Goal: Task Accomplishment & Management: Manage account settings

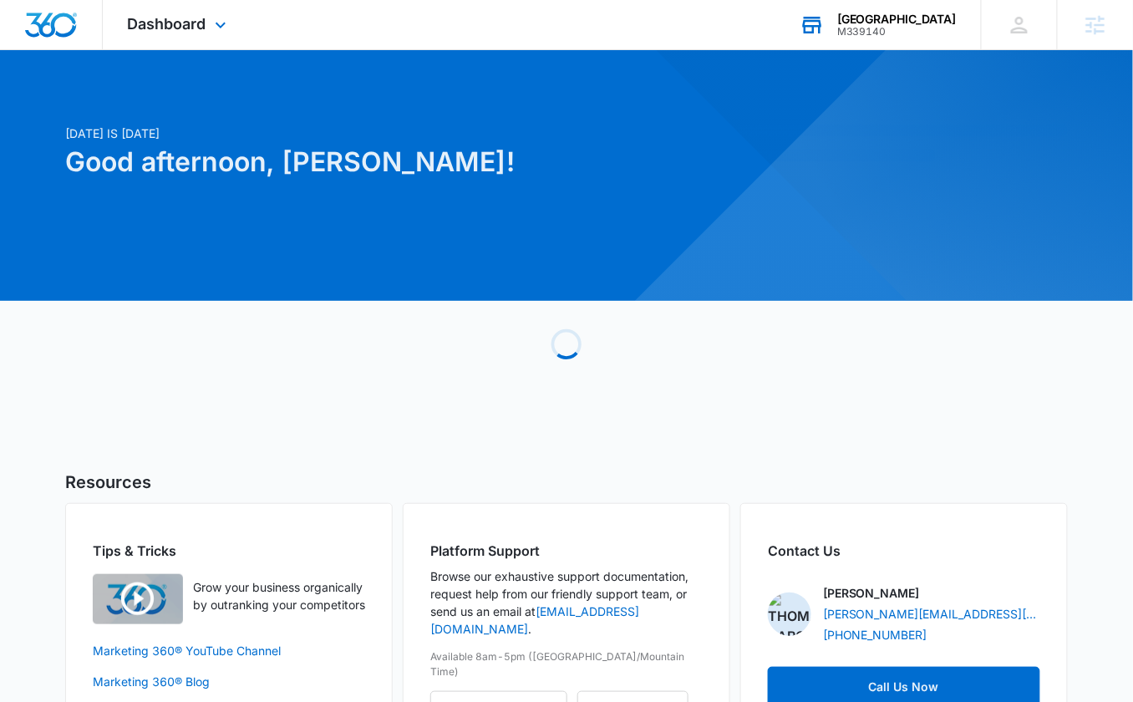
click at [893, 27] on div "M339140" at bounding box center [897, 32] width 120 height 12
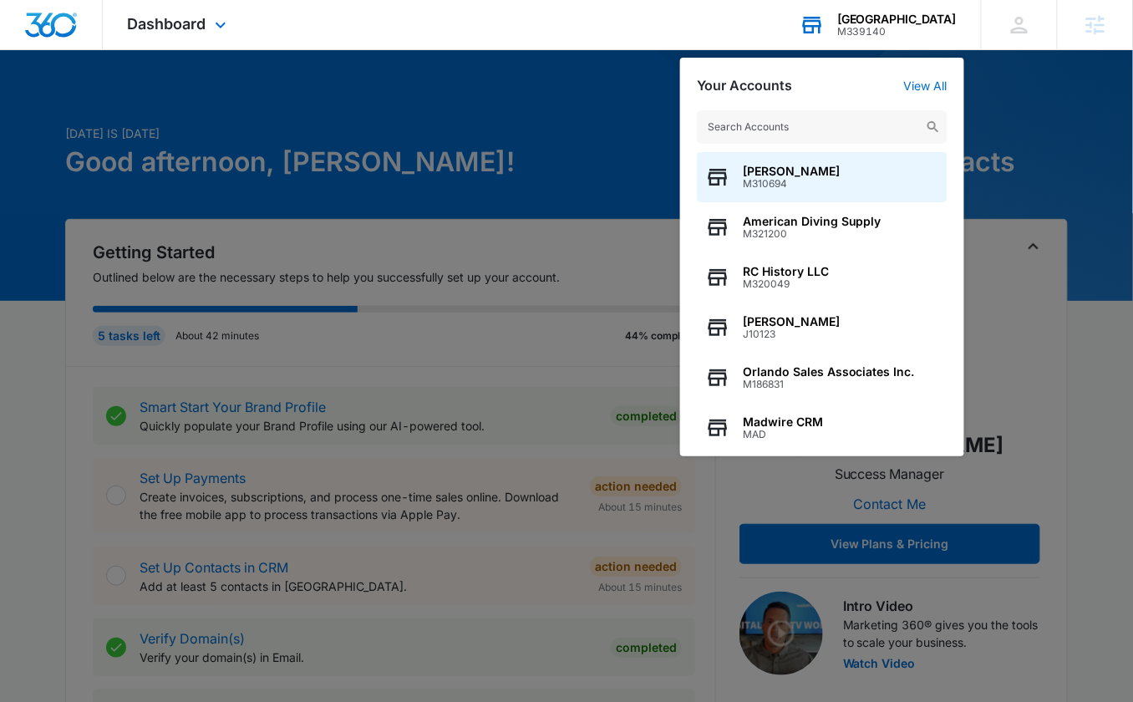
drag, startPoint x: 932, startPoint y: 70, endPoint x: 920, endPoint y: 96, distance: 28.4
click at [932, 70] on div "Your Accounts View All Laidlaw's Harley-Davidson M310694 American Diving Supply…" at bounding box center [822, 257] width 284 height 399
click at [921, 87] on link "View All" at bounding box center [925, 86] width 43 height 14
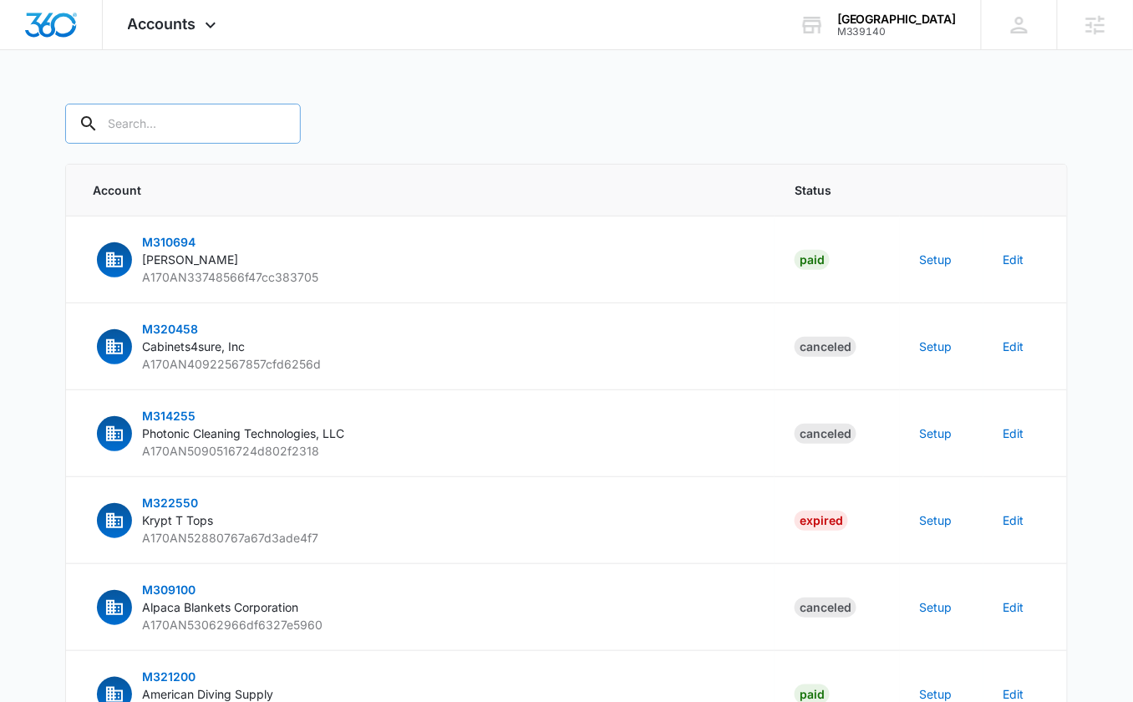
click at [142, 120] on input "text" at bounding box center [183, 124] width 236 height 40
paste input "M339140"
type input "M339140"
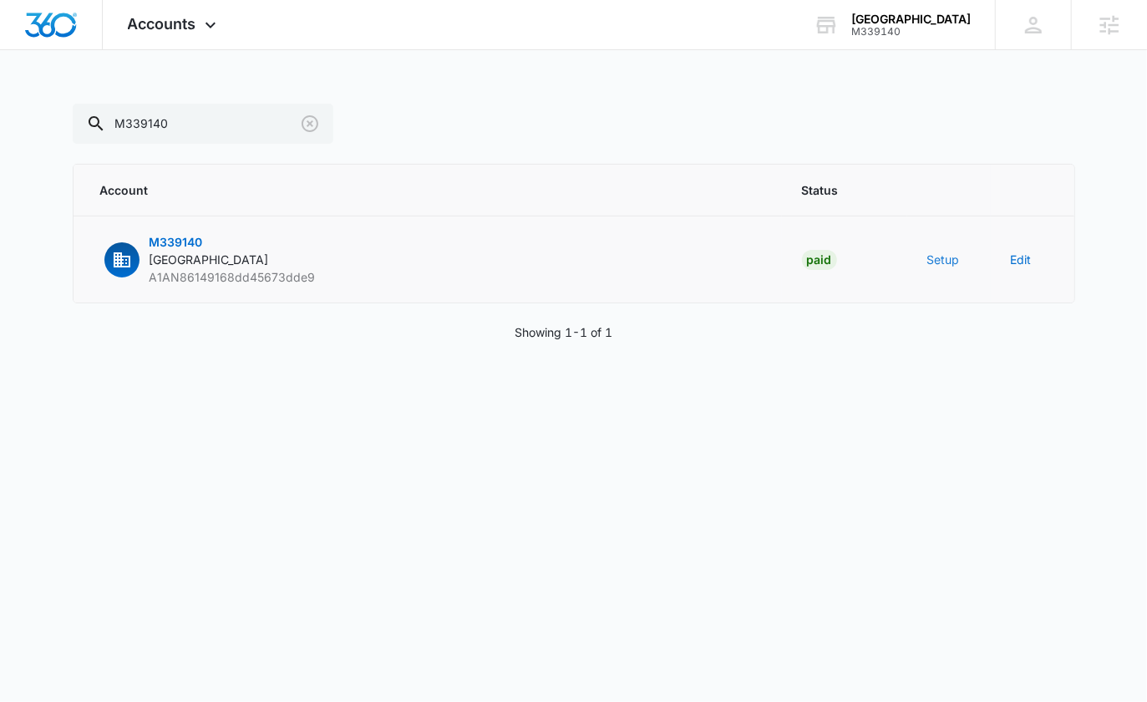
click at [941, 257] on button "Setup" at bounding box center [944, 260] width 33 height 18
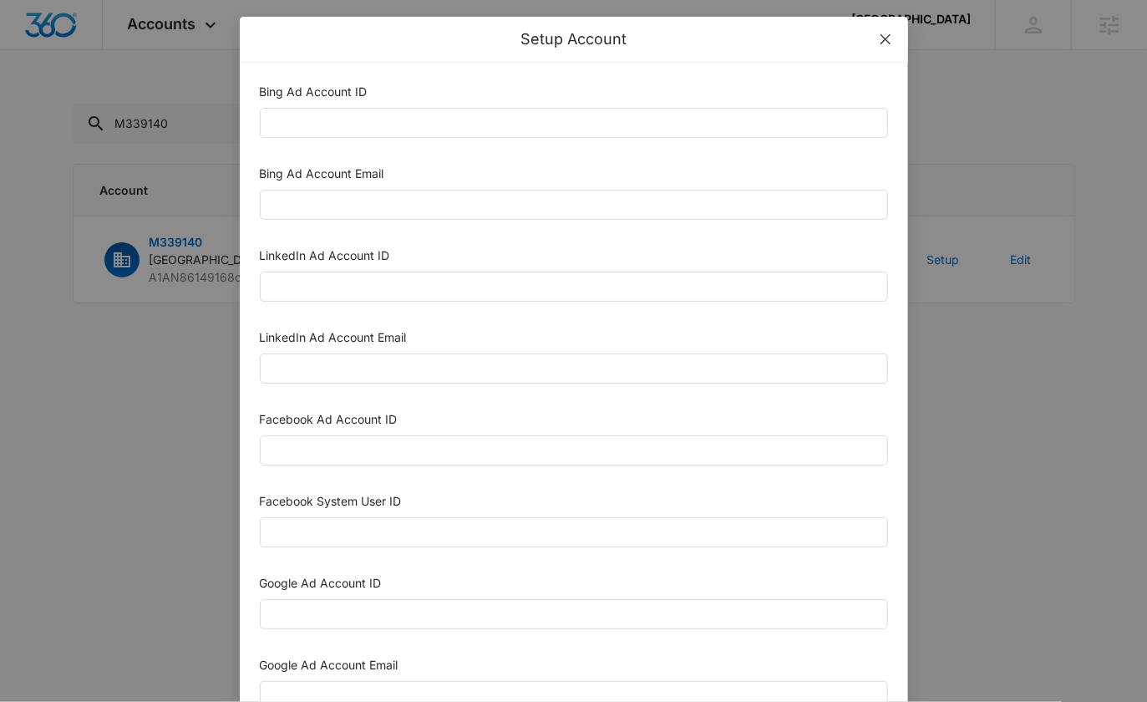
click at [880, 40] on icon "close" at bounding box center [885, 39] width 10 height 10
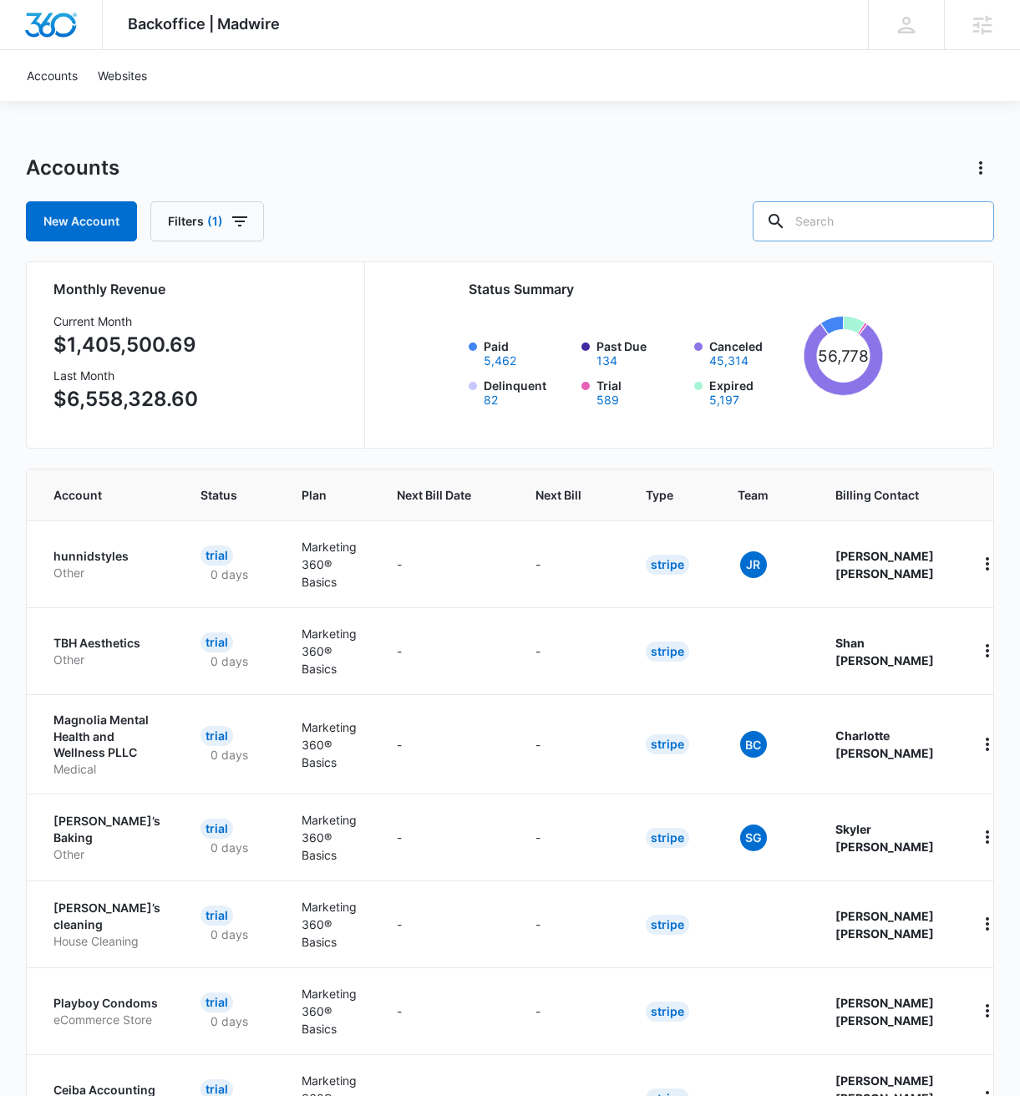
click at [887, 211] on input "text" at bounding box center [874, 221] width 242 height 40
paste input "M339140"
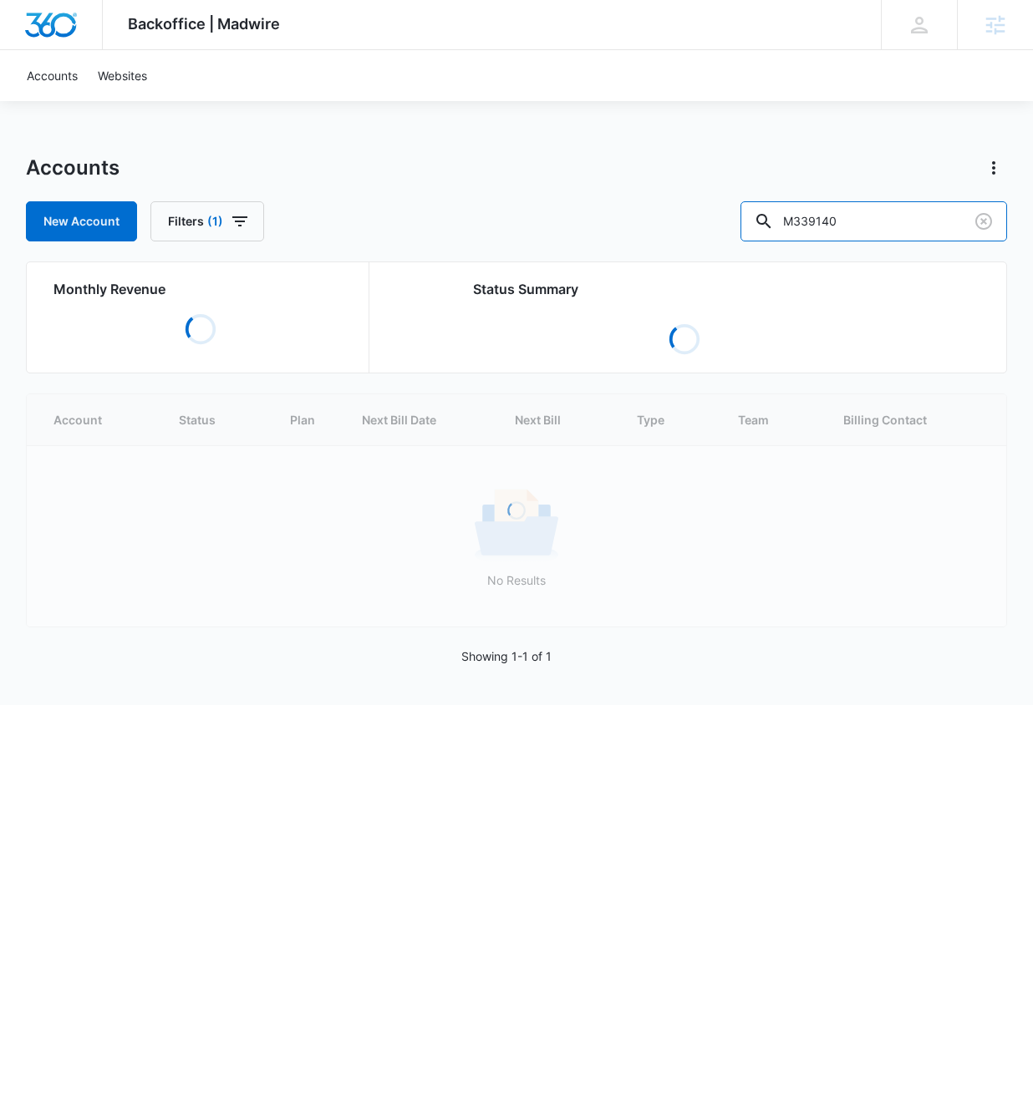
type input "M339140"
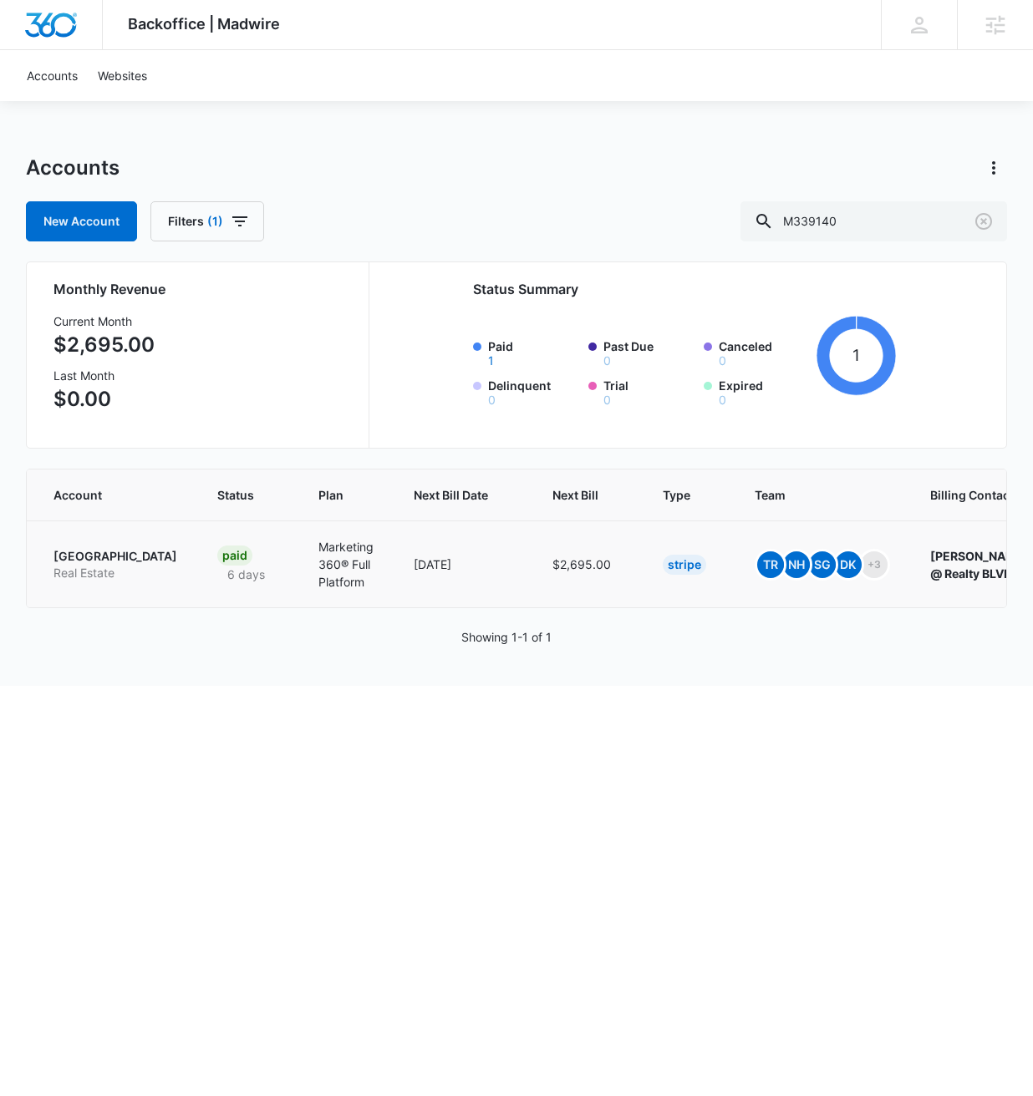
click at [108, 565] on p "[GEOGRAPHIC_DATA]" at bounding box center [115, 556] width 124 height 17
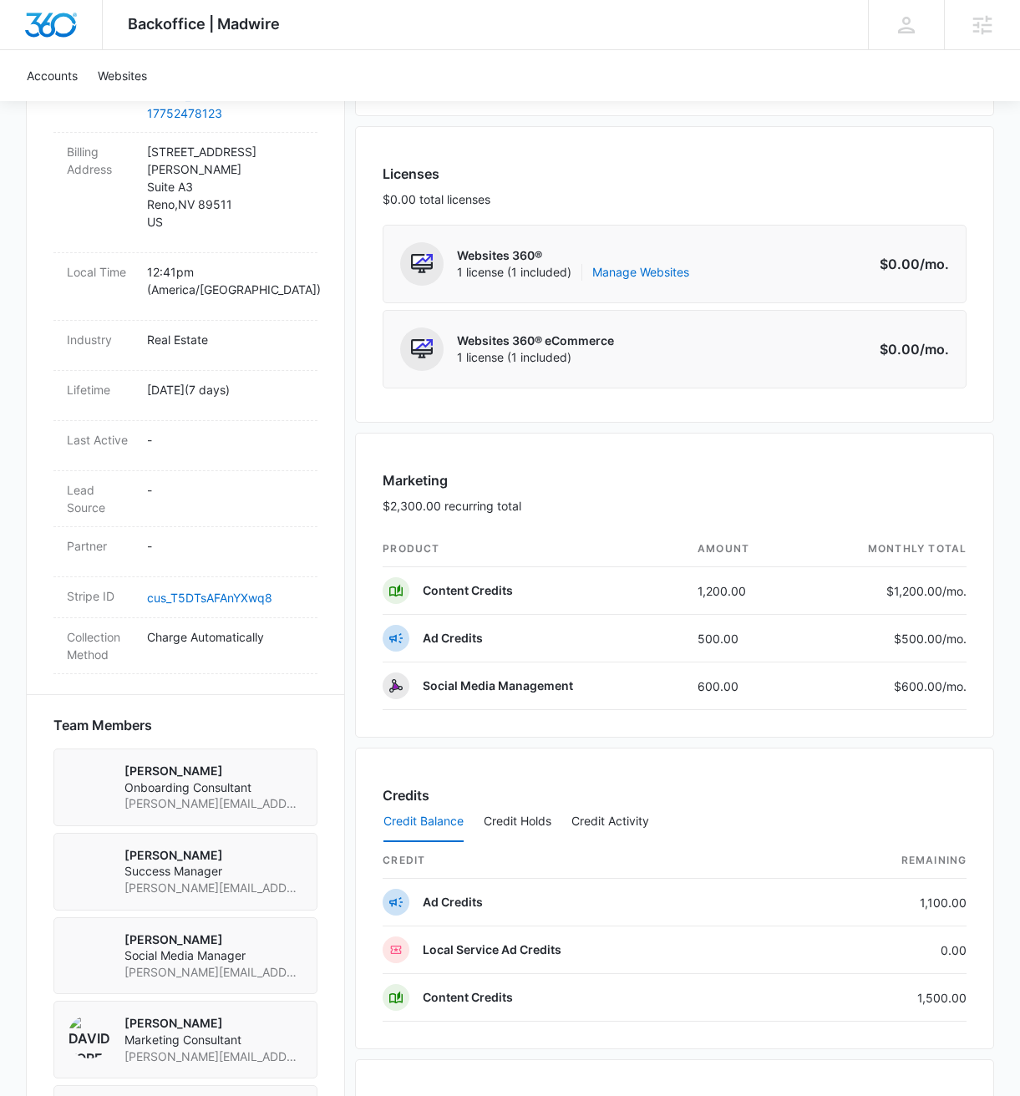
scroll to position [641, 0]
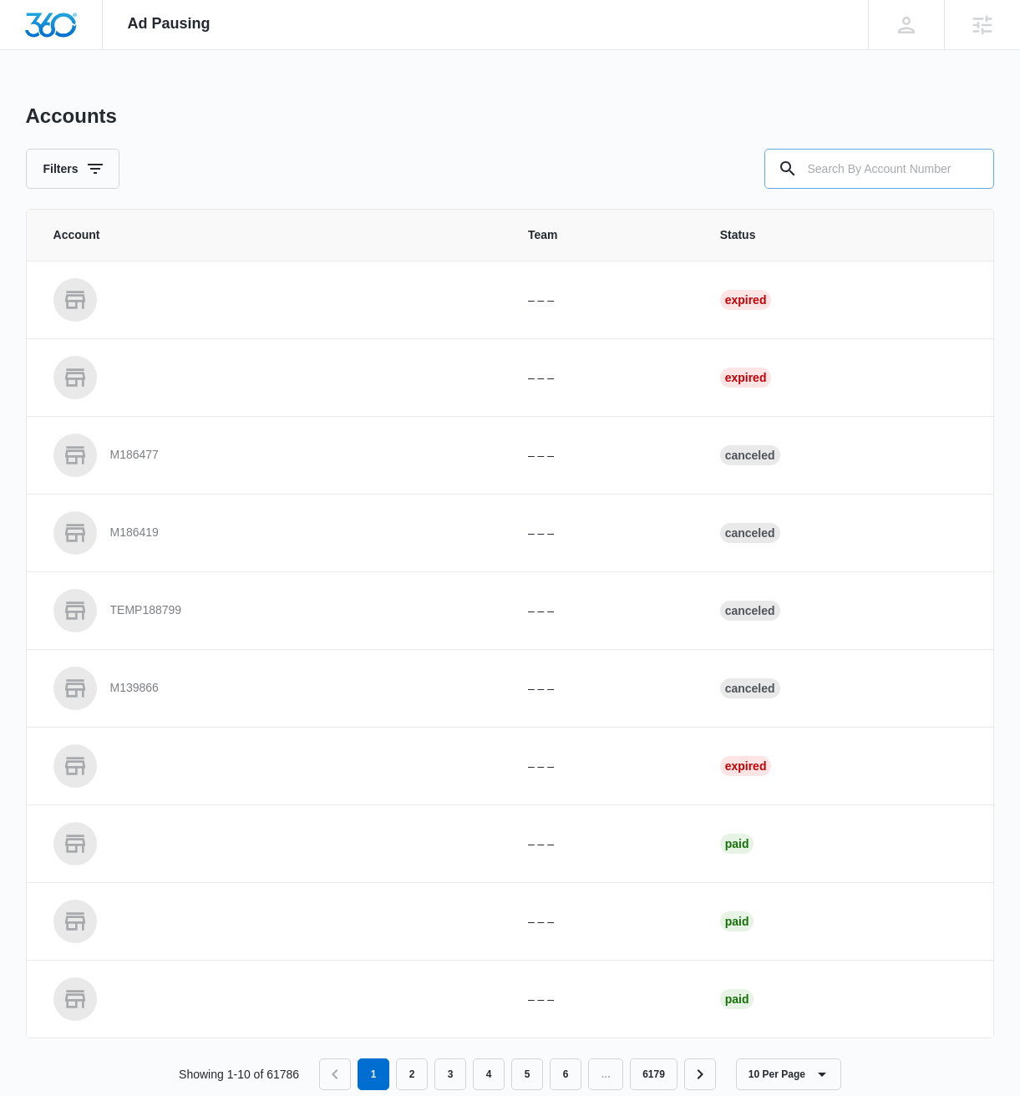
click at [928, 175] on input "text" at bounding box center [880, 169] width 230 height 40
paste input "M339140"
type input "M339140"
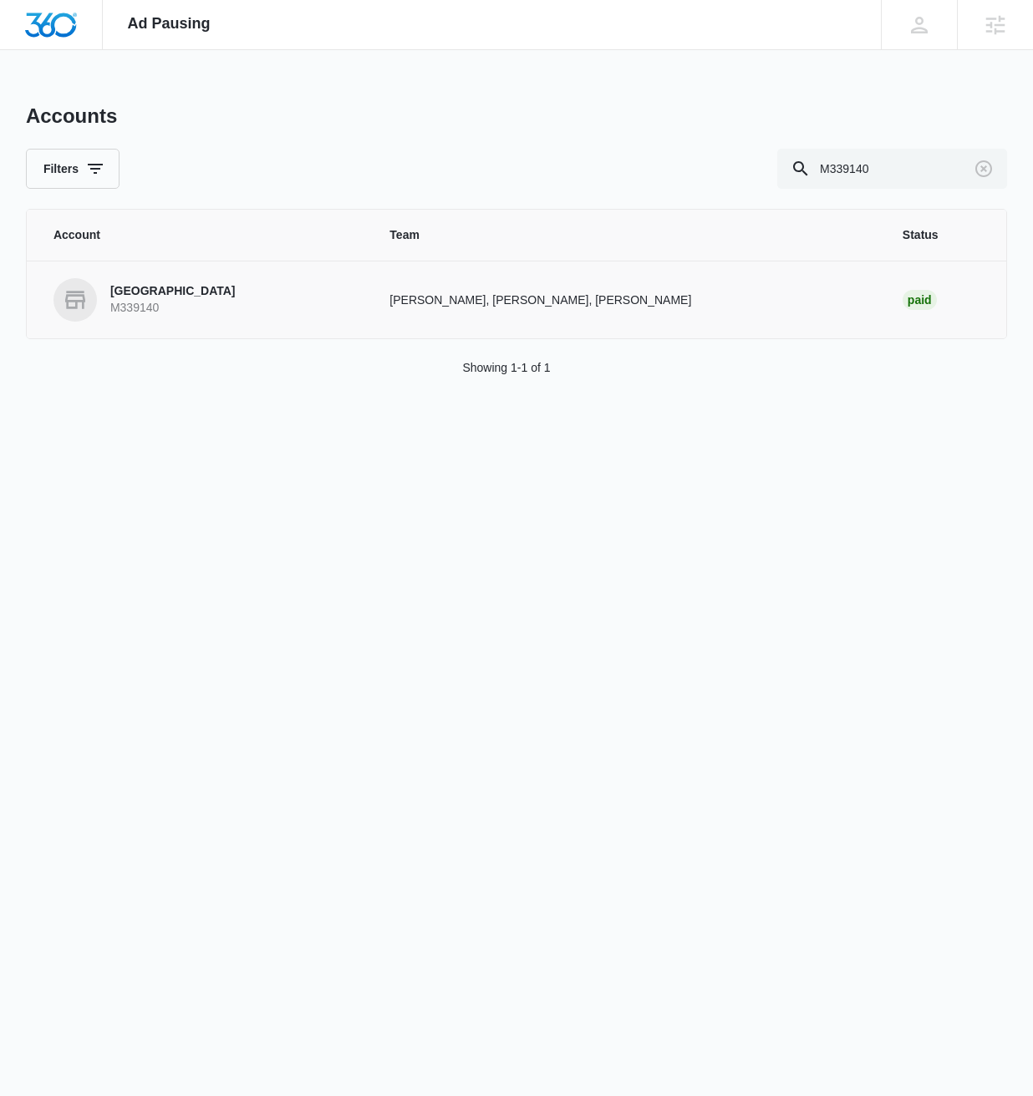
click at [194, 314] on p "M339140" at bounding box center [172, 308] width 125 height 17
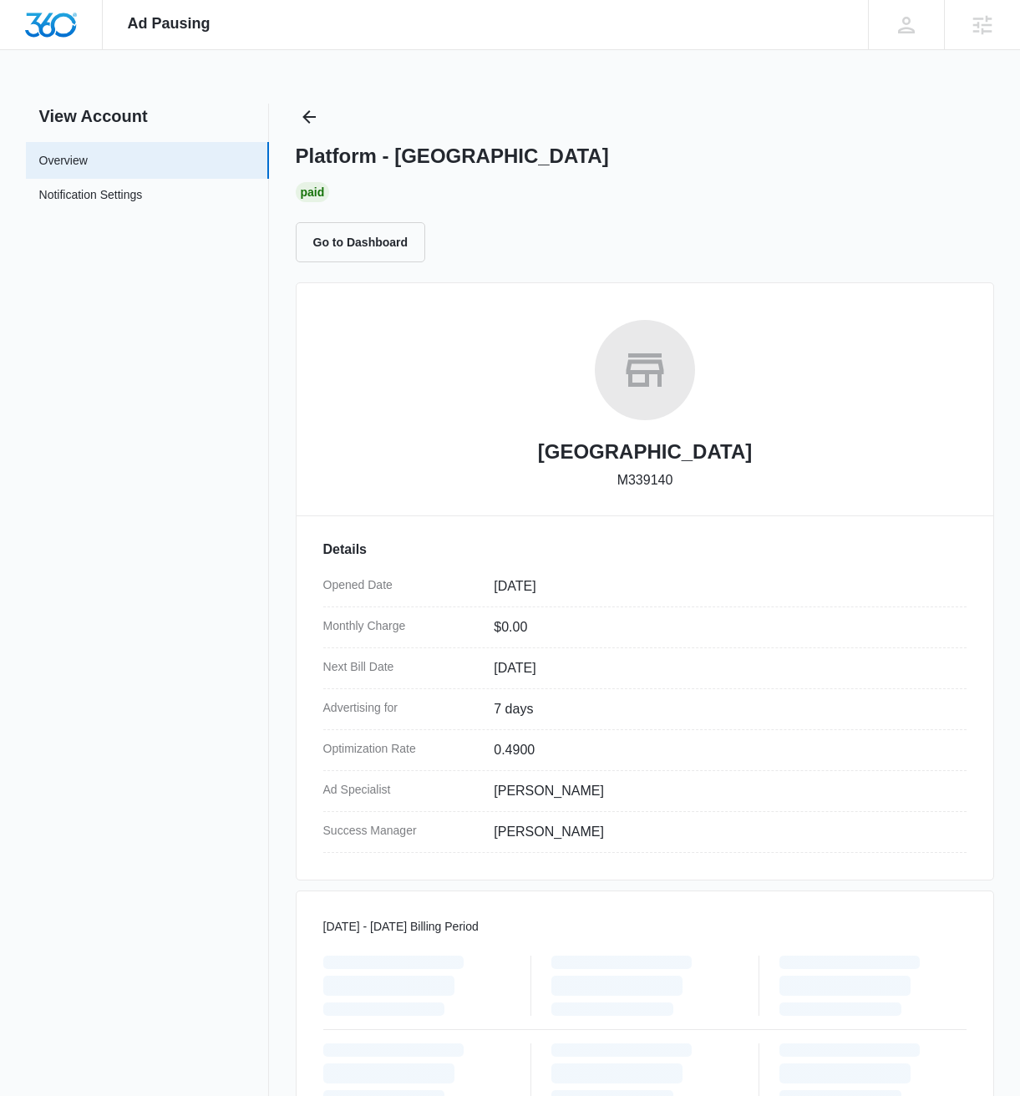
scroll to position [577, 0]
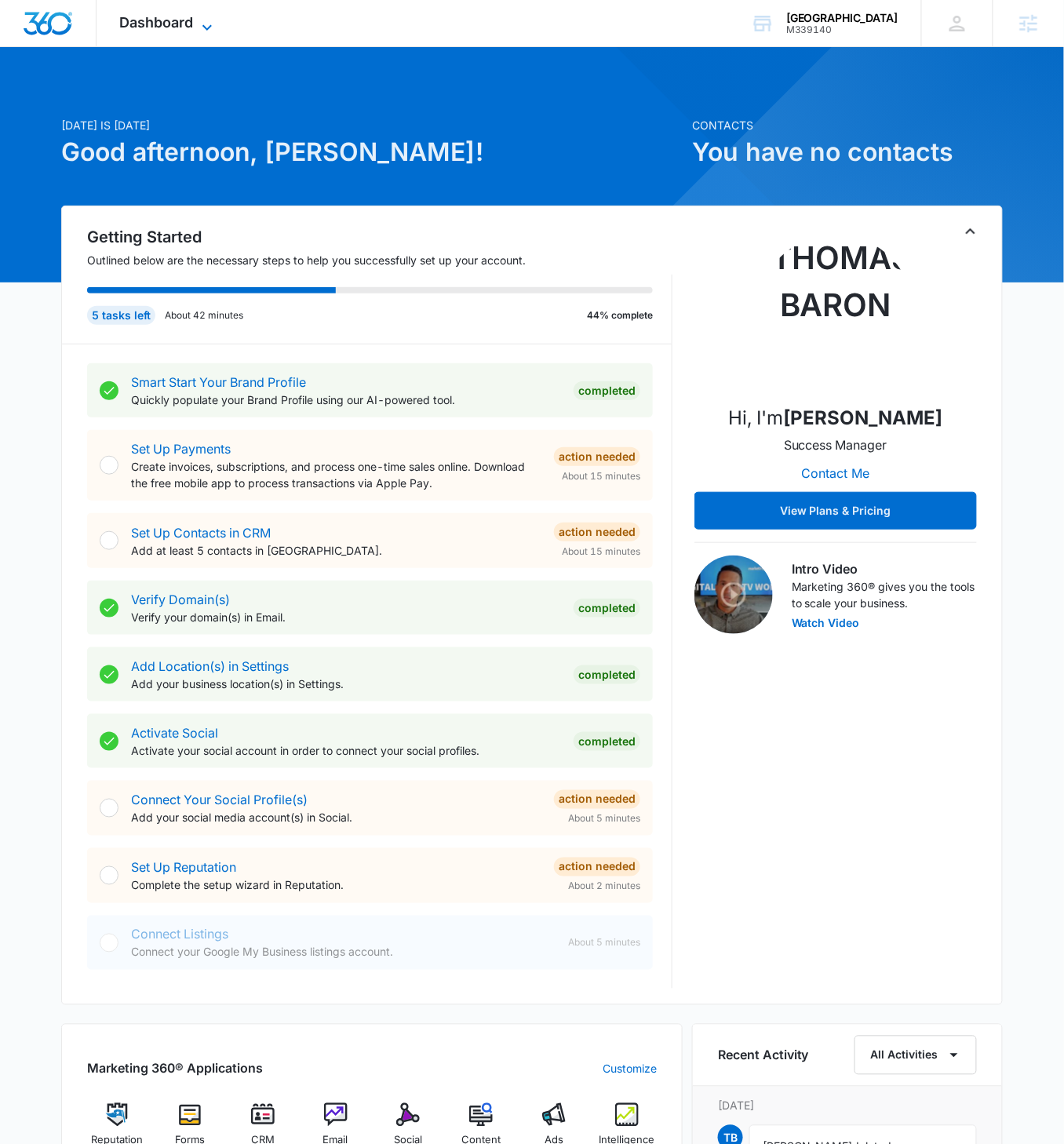
click at [208, 22] on icon at bounding box center [208, 27] width 19 height 19
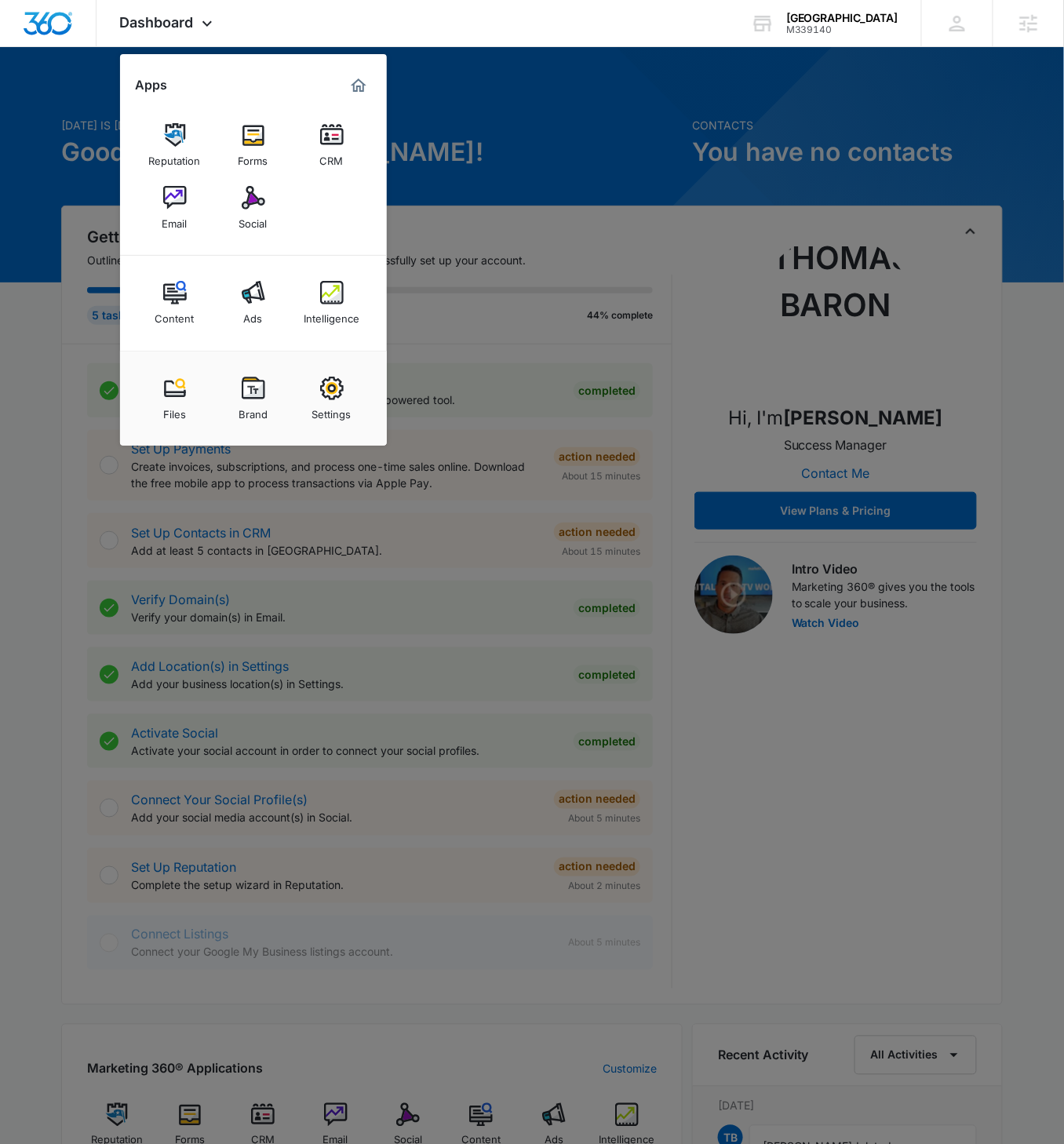
click at [334, 301] on img at bounding box center [332, 292] width 23 height 23
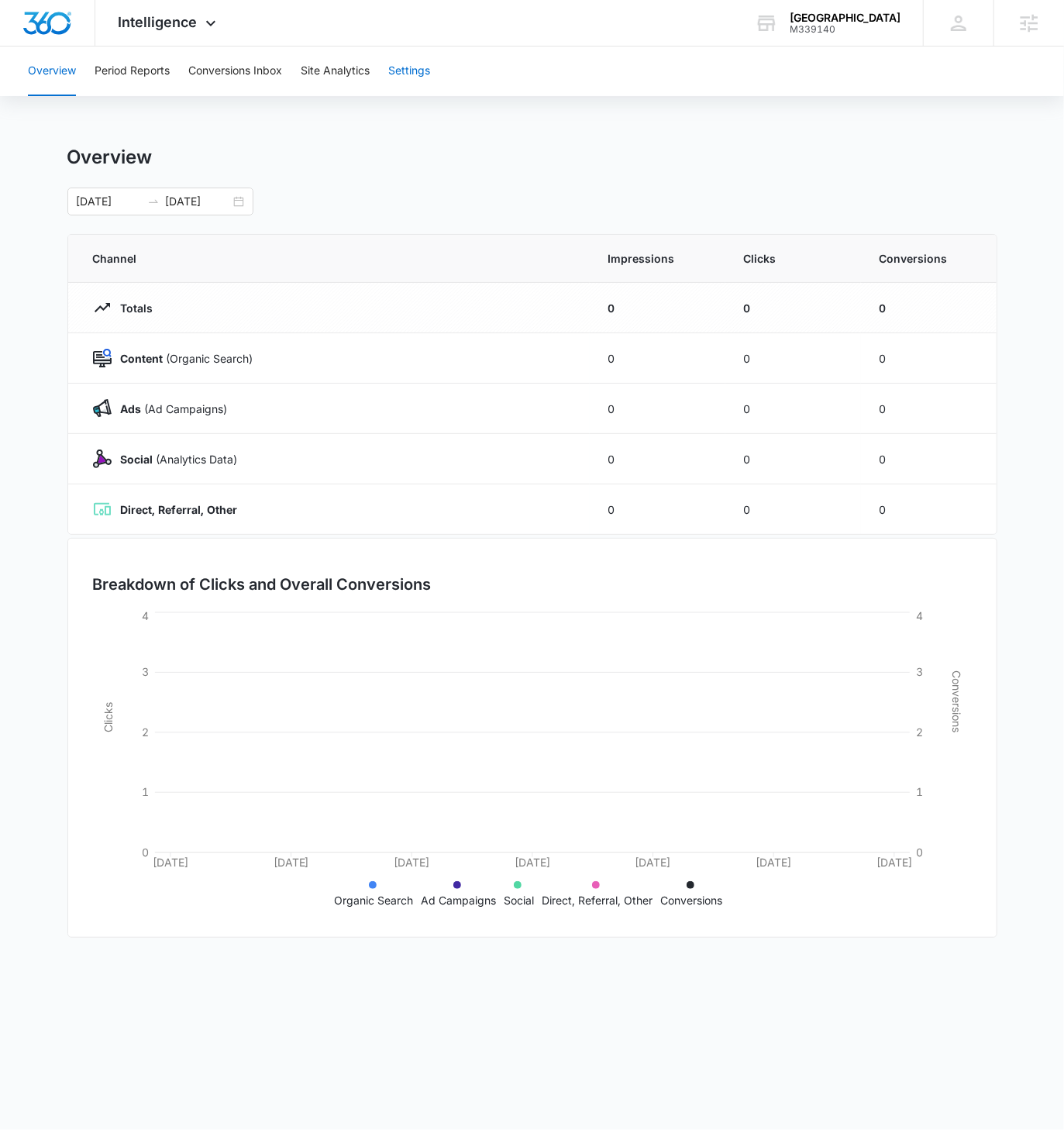
click at [404, 72] on button "Settings" at bounding box center [409, 71] width 42 height 49
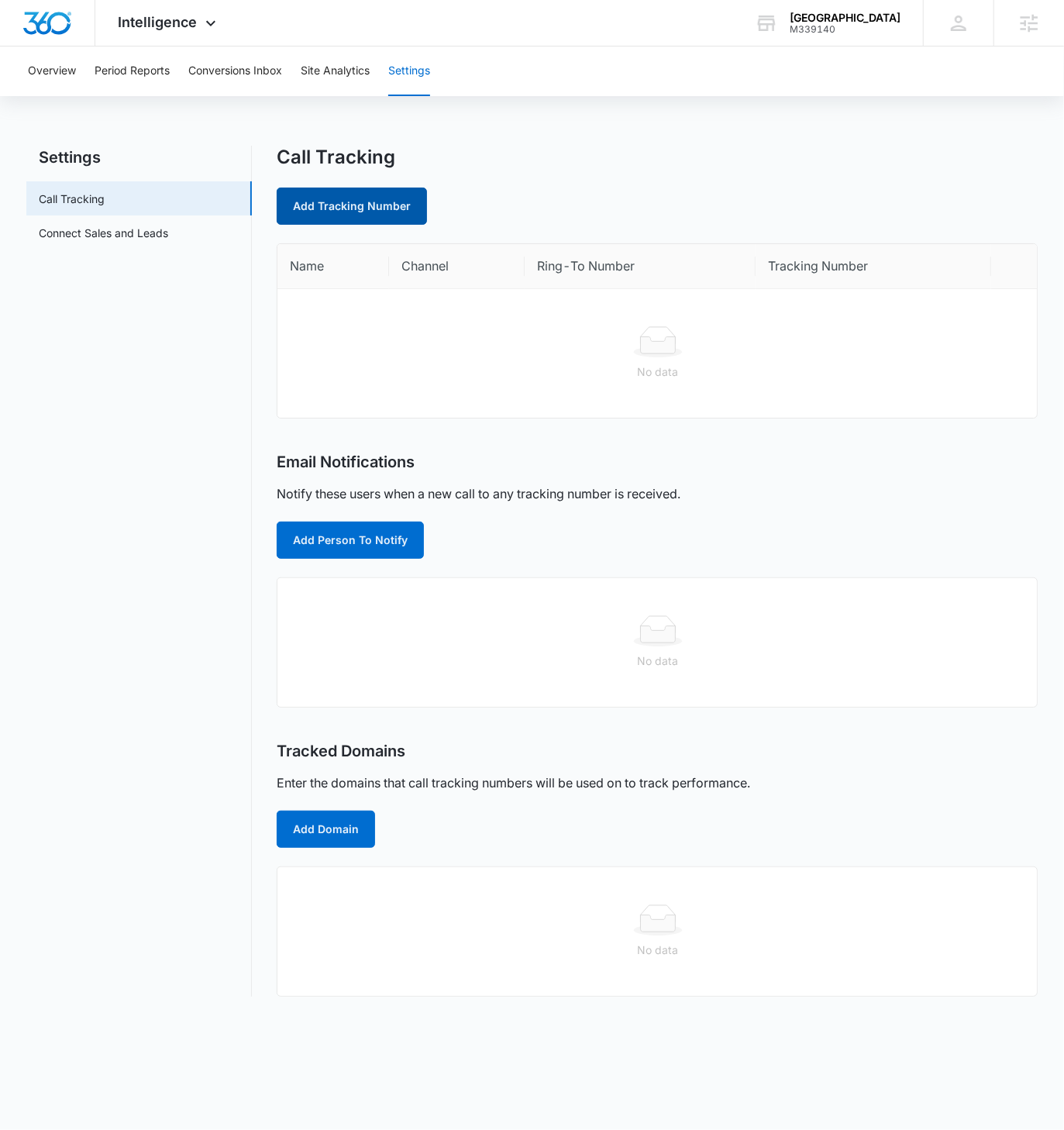
click at [371, 212] on link "Add Tracking Number" at bounding box center [352, 206] width 150 height 37
select select "by_area_code"
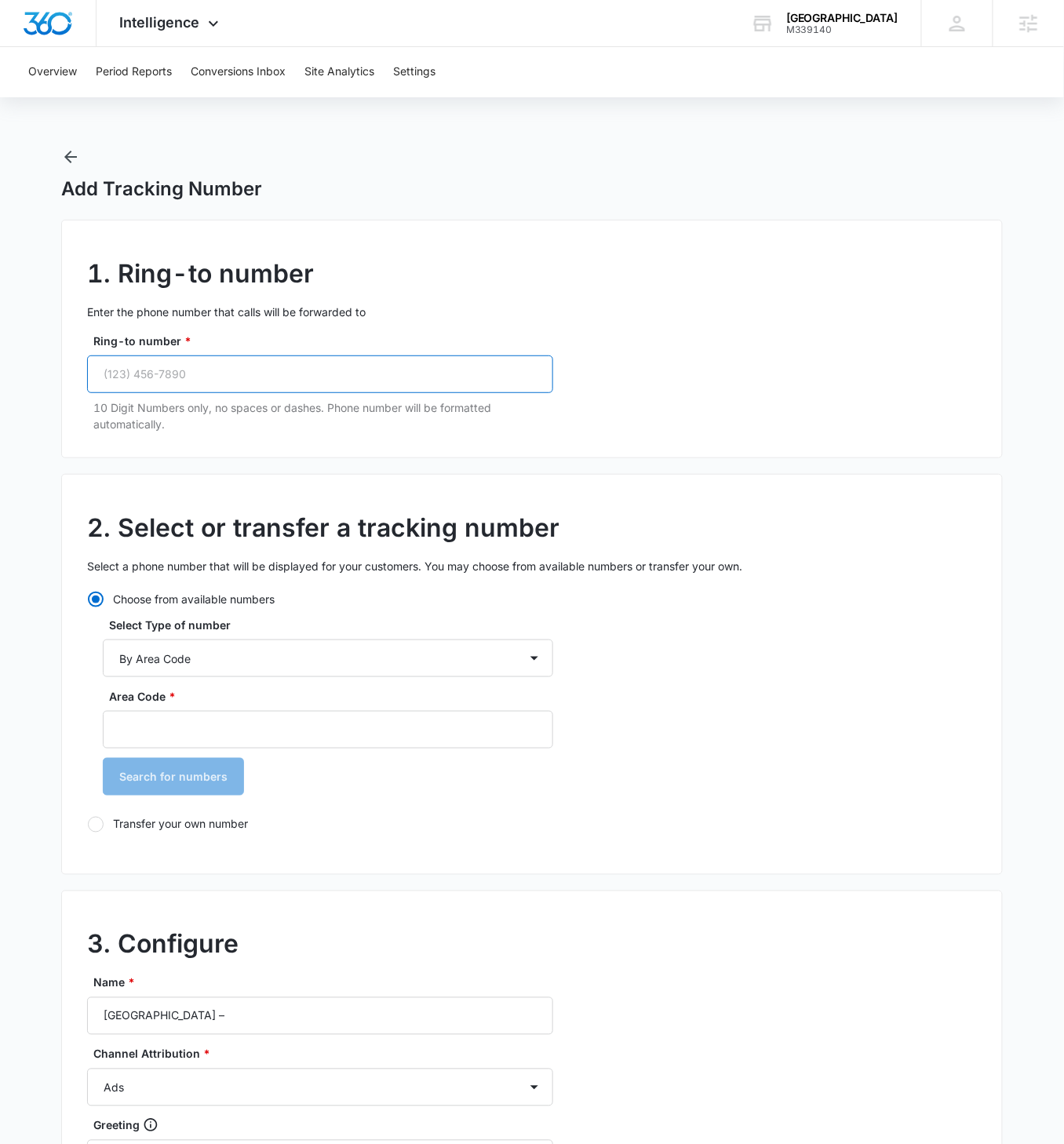
click at [208, 375] on input "Ring-to number *" at bounding box center [320, 375] width 466 height 38
paste input "(775) 262-7816"
type input "(775) 262-7816"
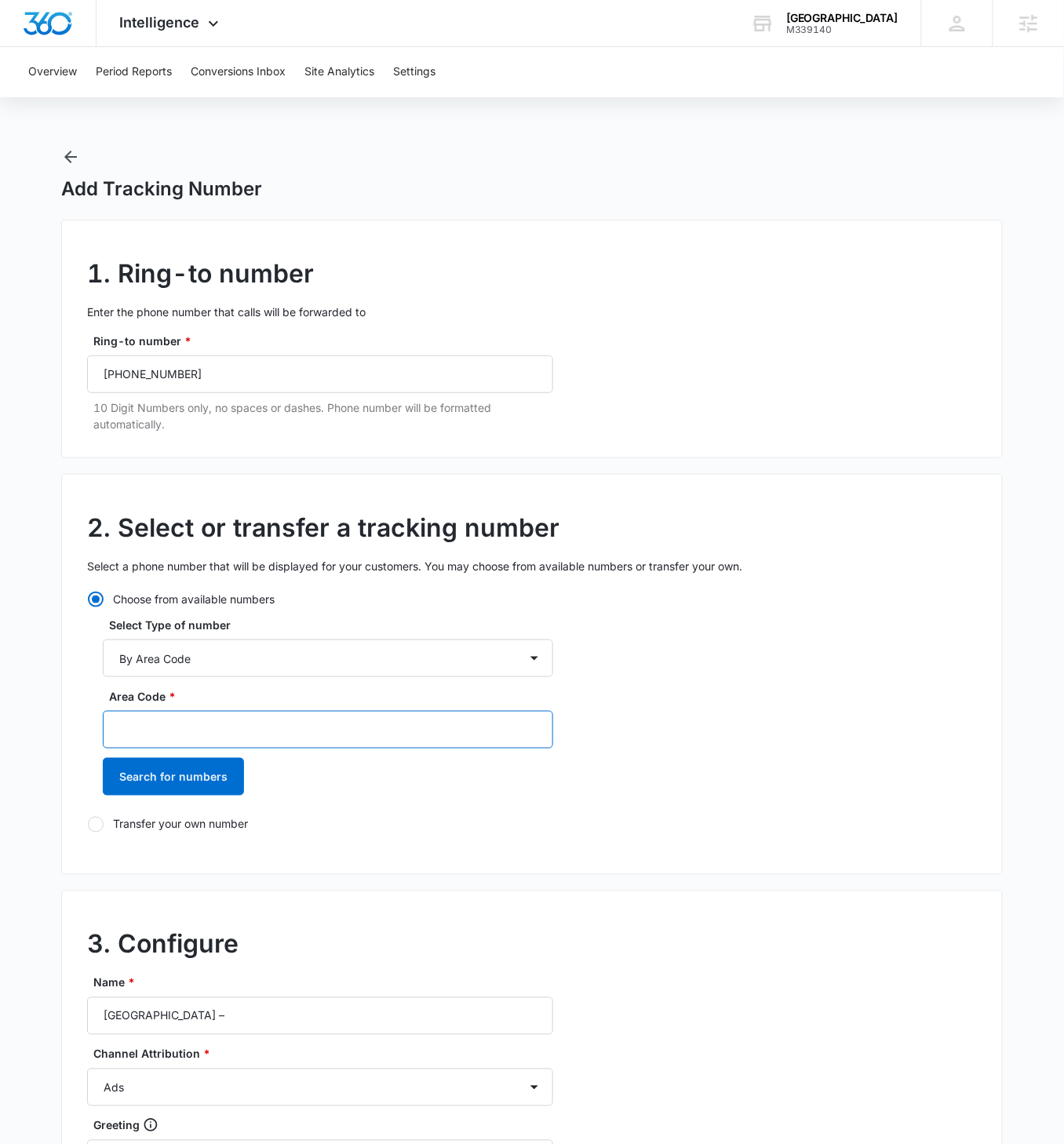
click at [239, 658] on input "Area Code *" at bounding box center [328, 730] width 451 height 38
type input "775"
click at [102, 658] on button "Search for numbers" at bounding box center [173, 777] width 141 height 38
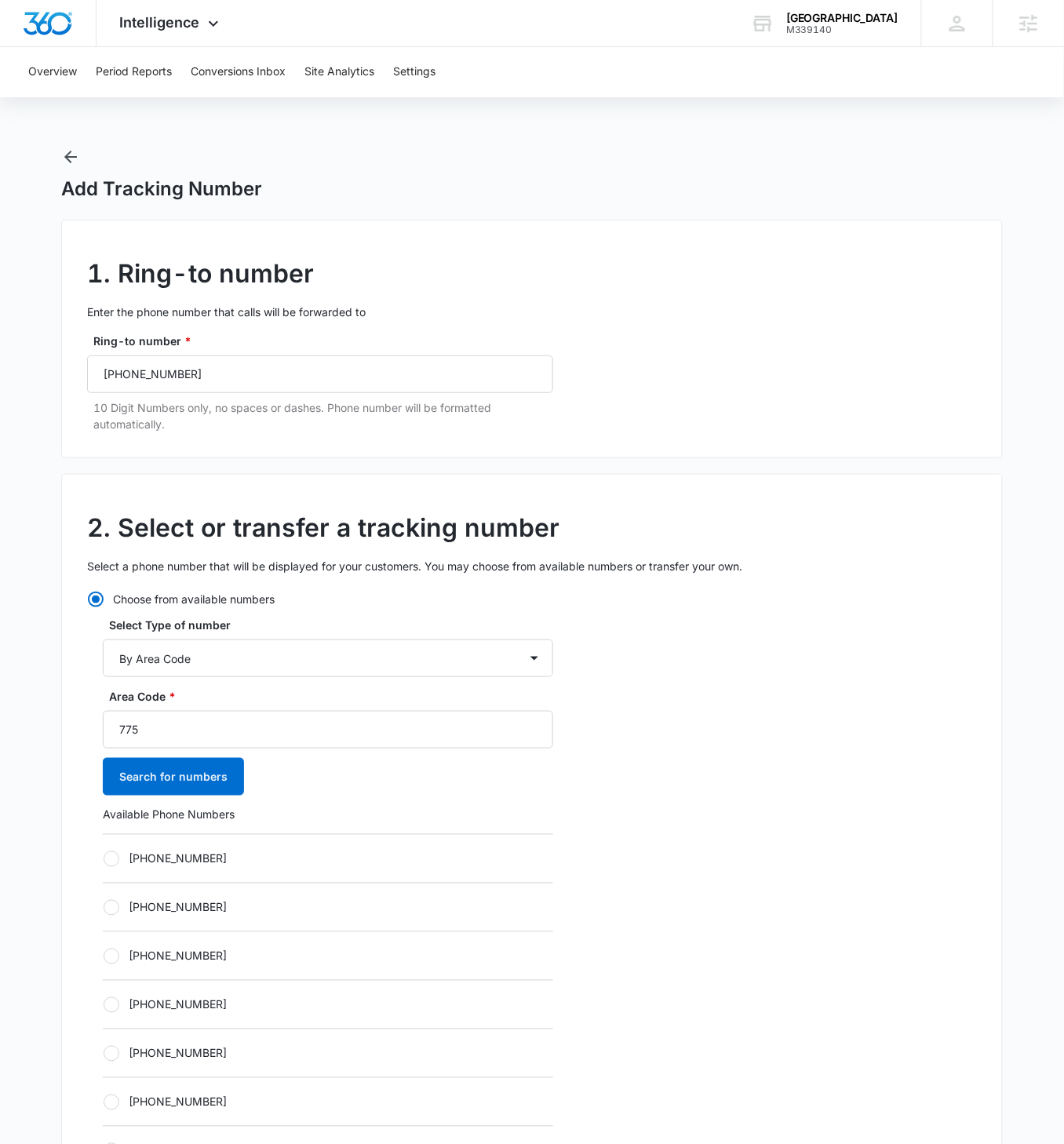
click at [122, 658] on label "[PHONE_NUMBER]" at bounding box center [328, 859] width 451 height 17
click at [103, 658] on input "[PHONE_NUMBER]" at bounding box center [102, 858] width 1 height 1
radio input "true"
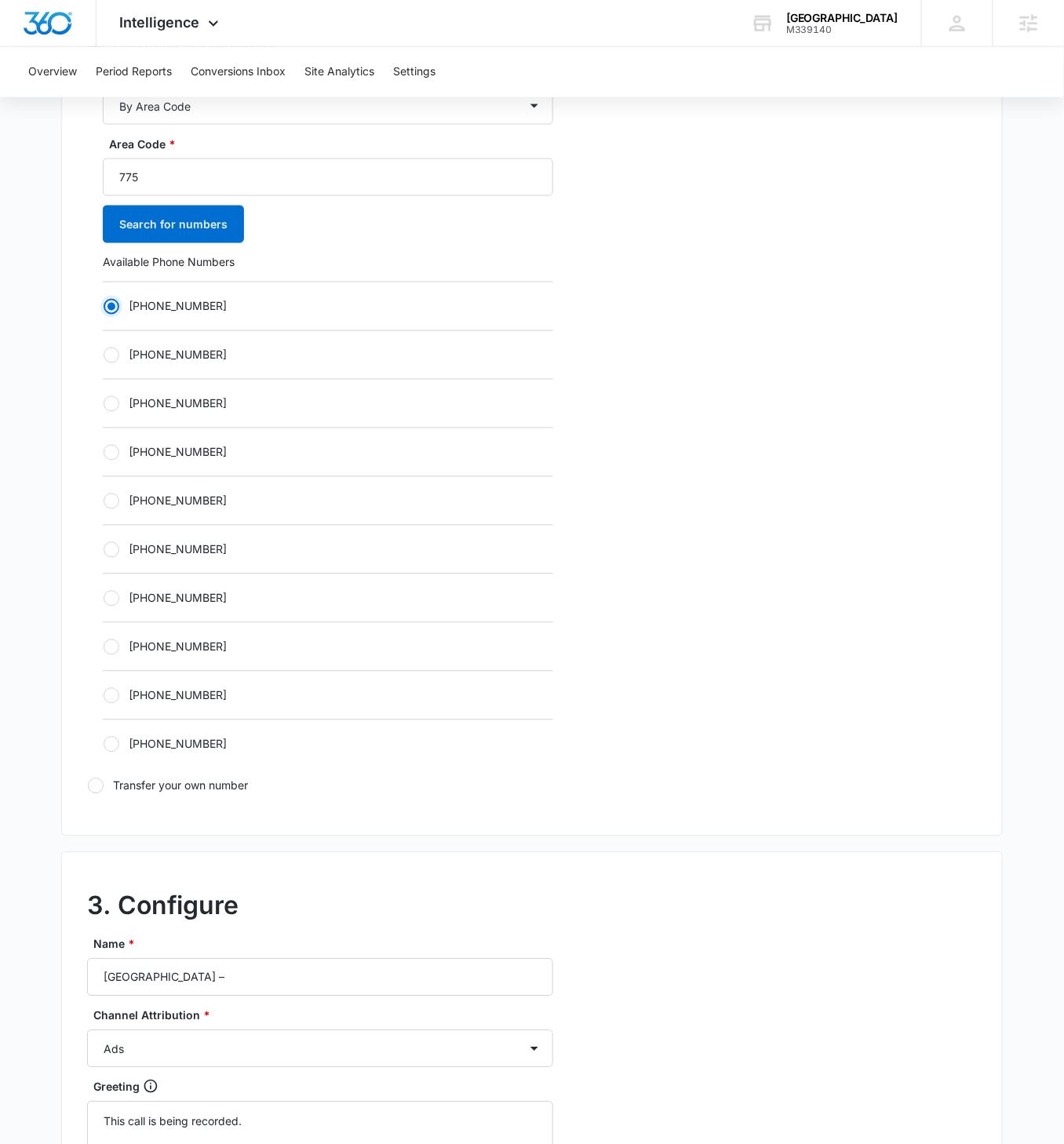
scroll to position [717, 0]
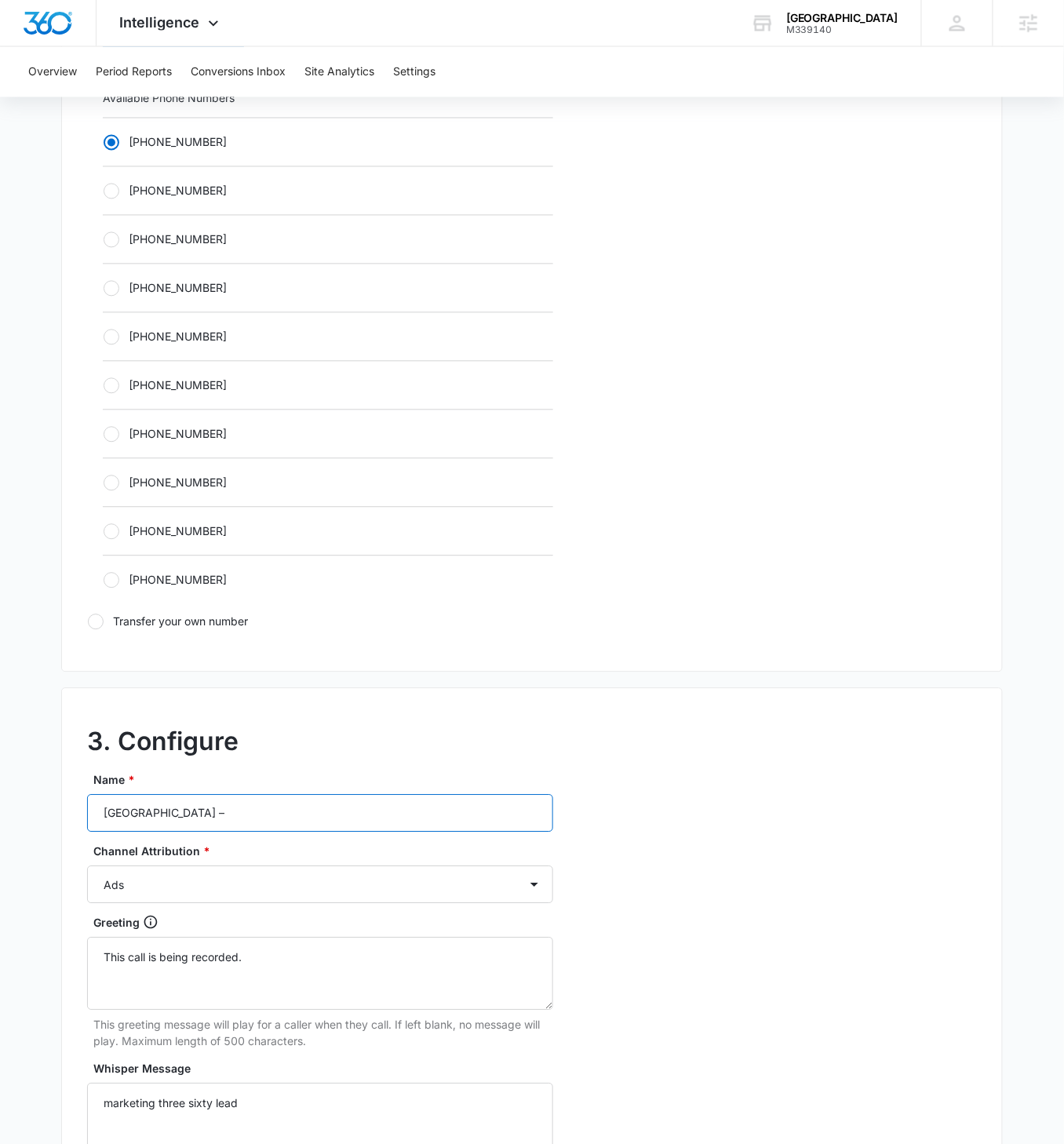
click at [295, 658] on input "Realty Boulevard Reno –" at bounding box center [320, 814] width 466 height 38
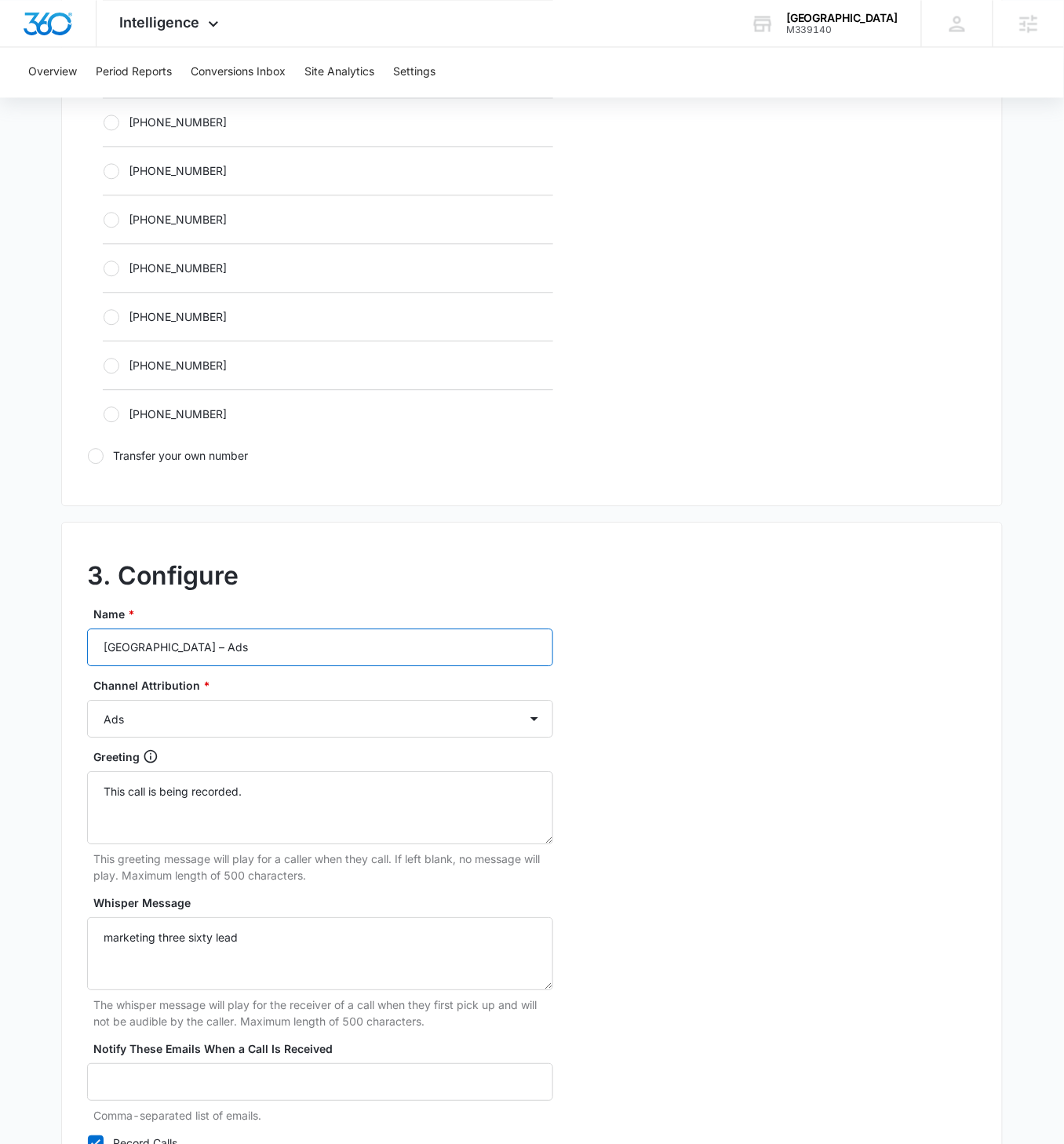
scroll to position [1033, 0]
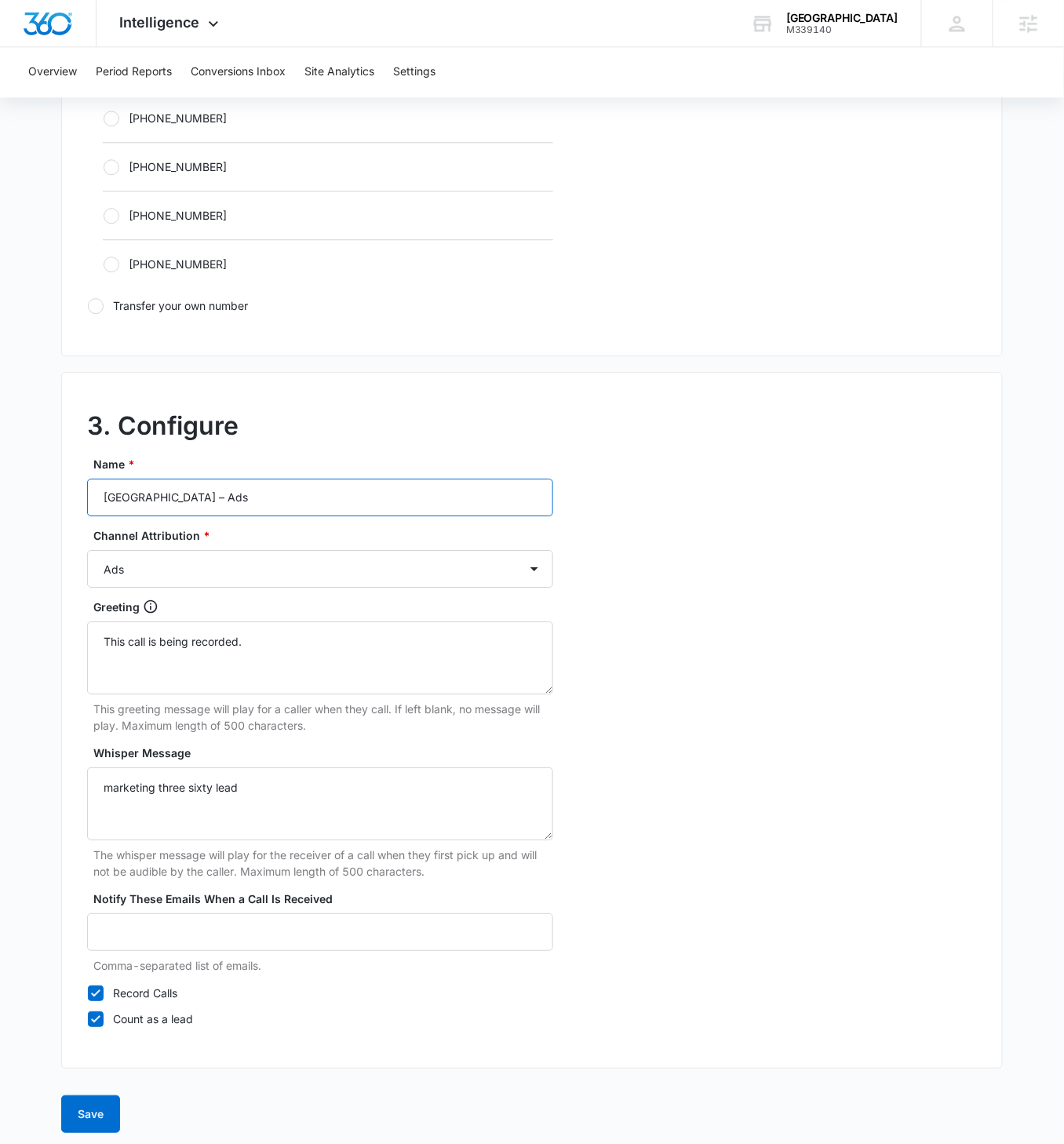
type input "[GEOGRAPHIC_DATA] – Ads"
click at [90, 658] on button "Save" at bounding box center [90, 1115] width 59 height 38
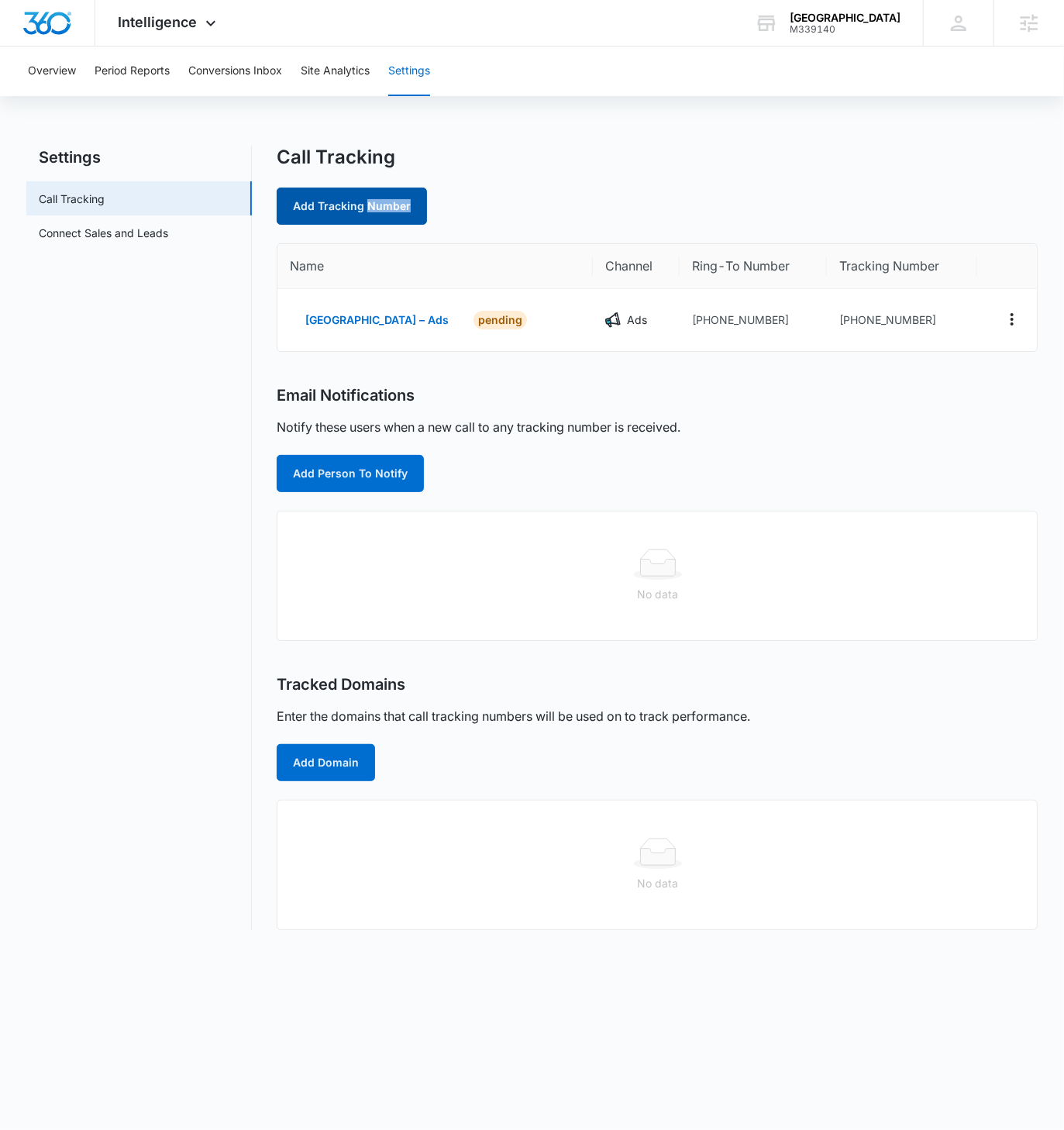
click at [369, 212] on link "Add Tracking Number" at bounding box center [352, 206] width 150 height 37
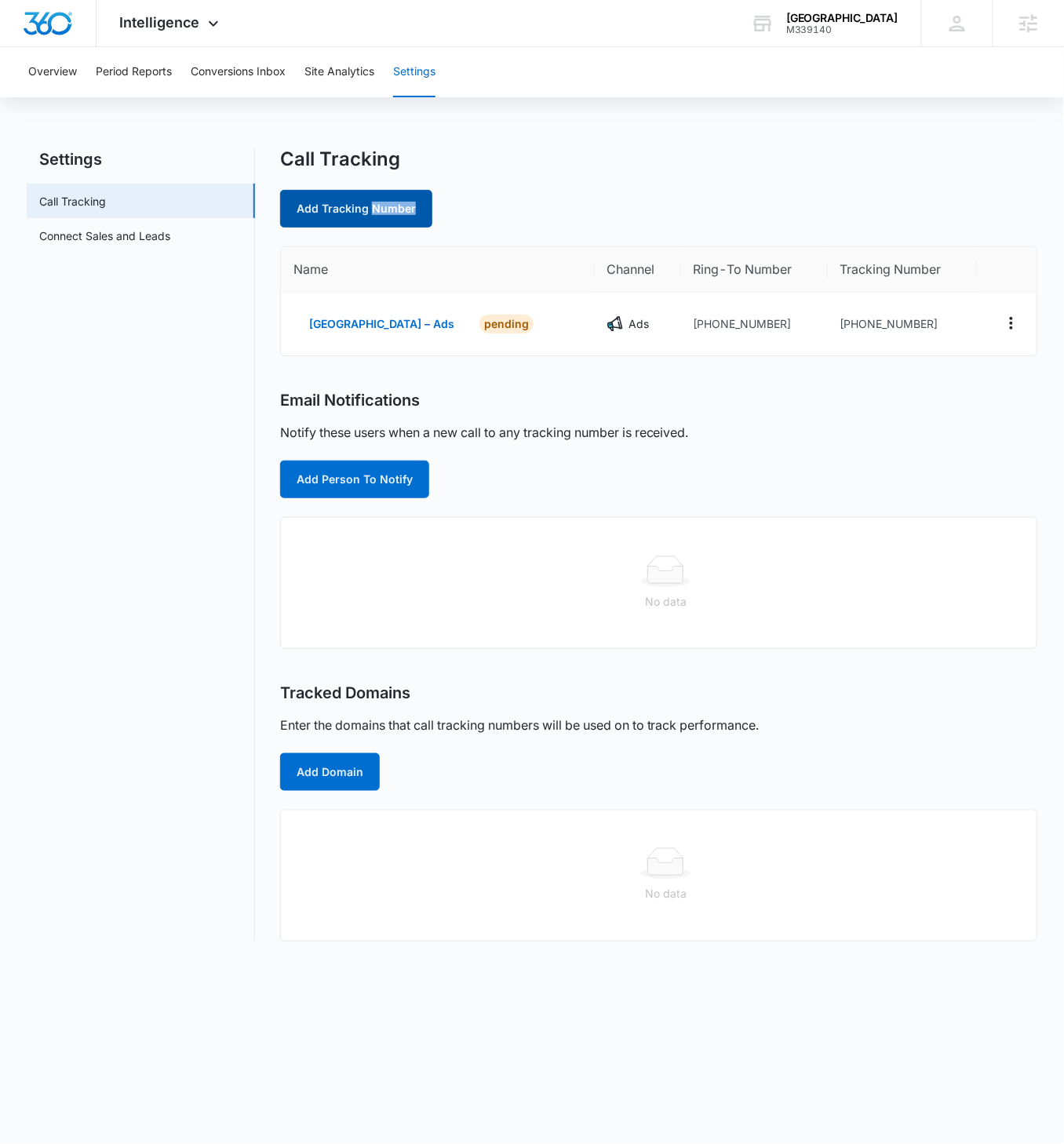
select select "by_area_code"
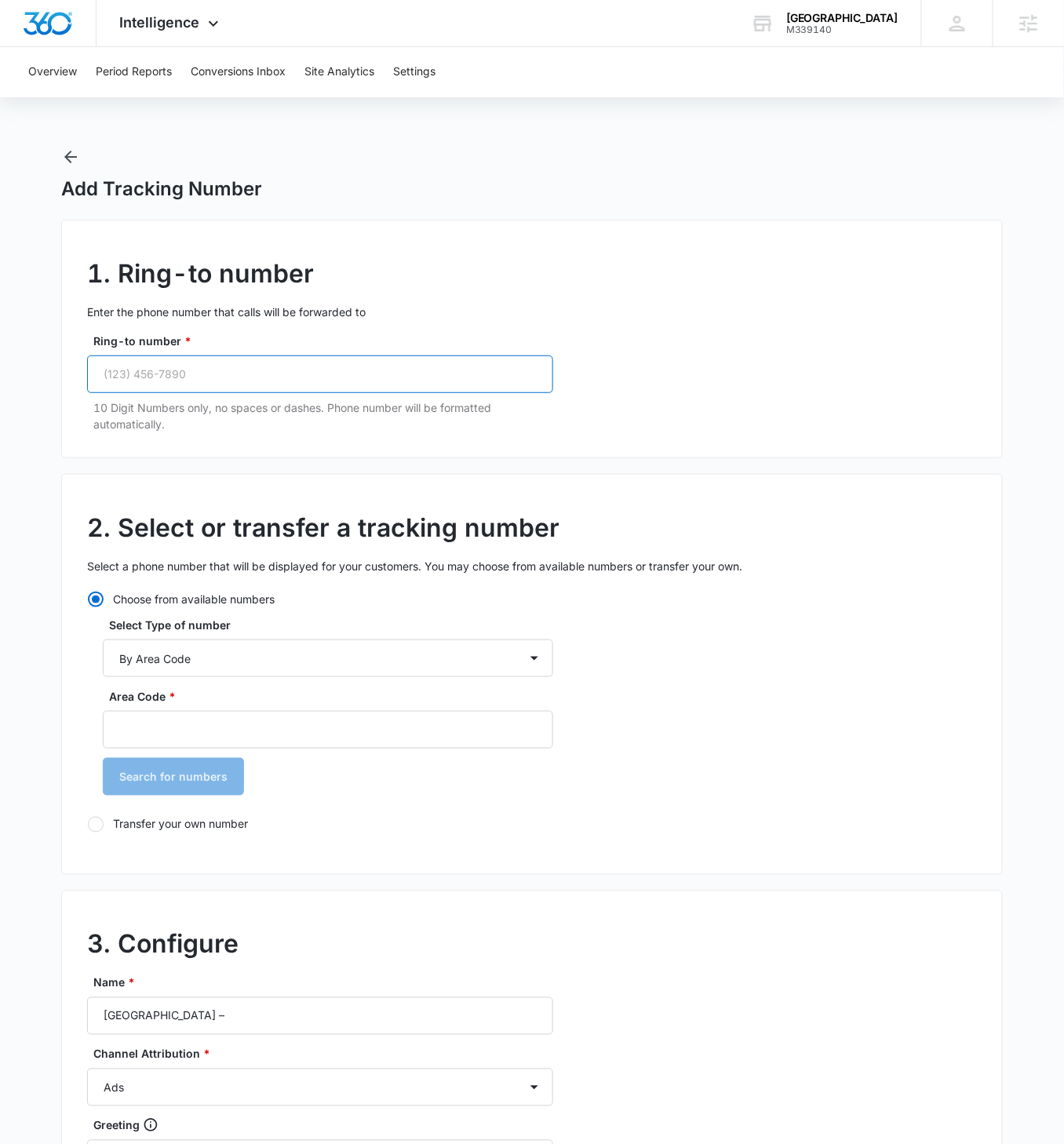
click at [268, 361] on input "Ring-to number *" at bounding box center [320, 375] width 466 height 38
paste input "(775) 262-7816"
type input "(775) 262-7816"
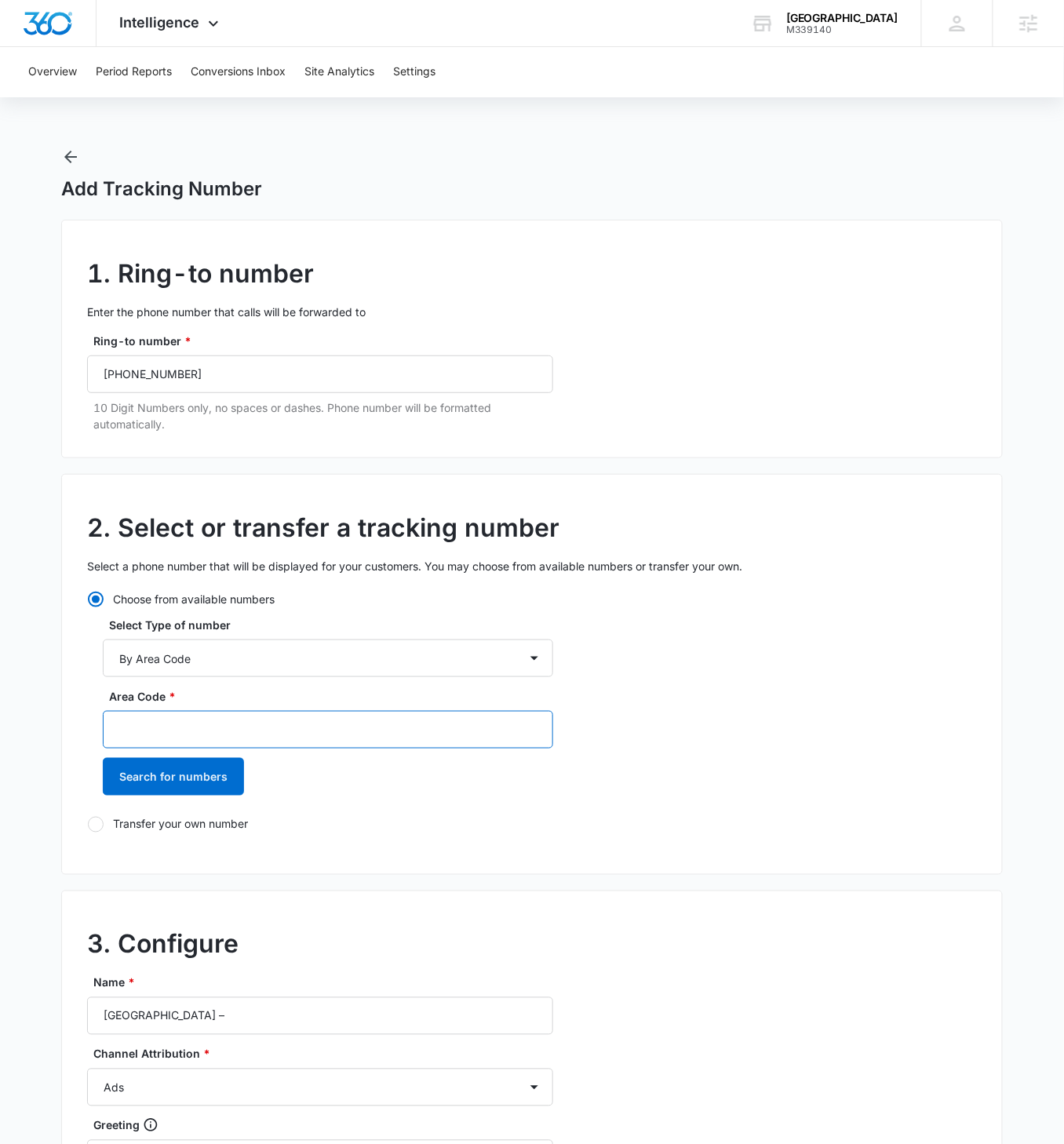
click at [223, 658] on input "Area Code *" at bounding box center [328, 730] width 451 height 38
type input "775"
click at [102, 658] on button "Search for numbers" at bounding box center [173, 777] width 141 height 38
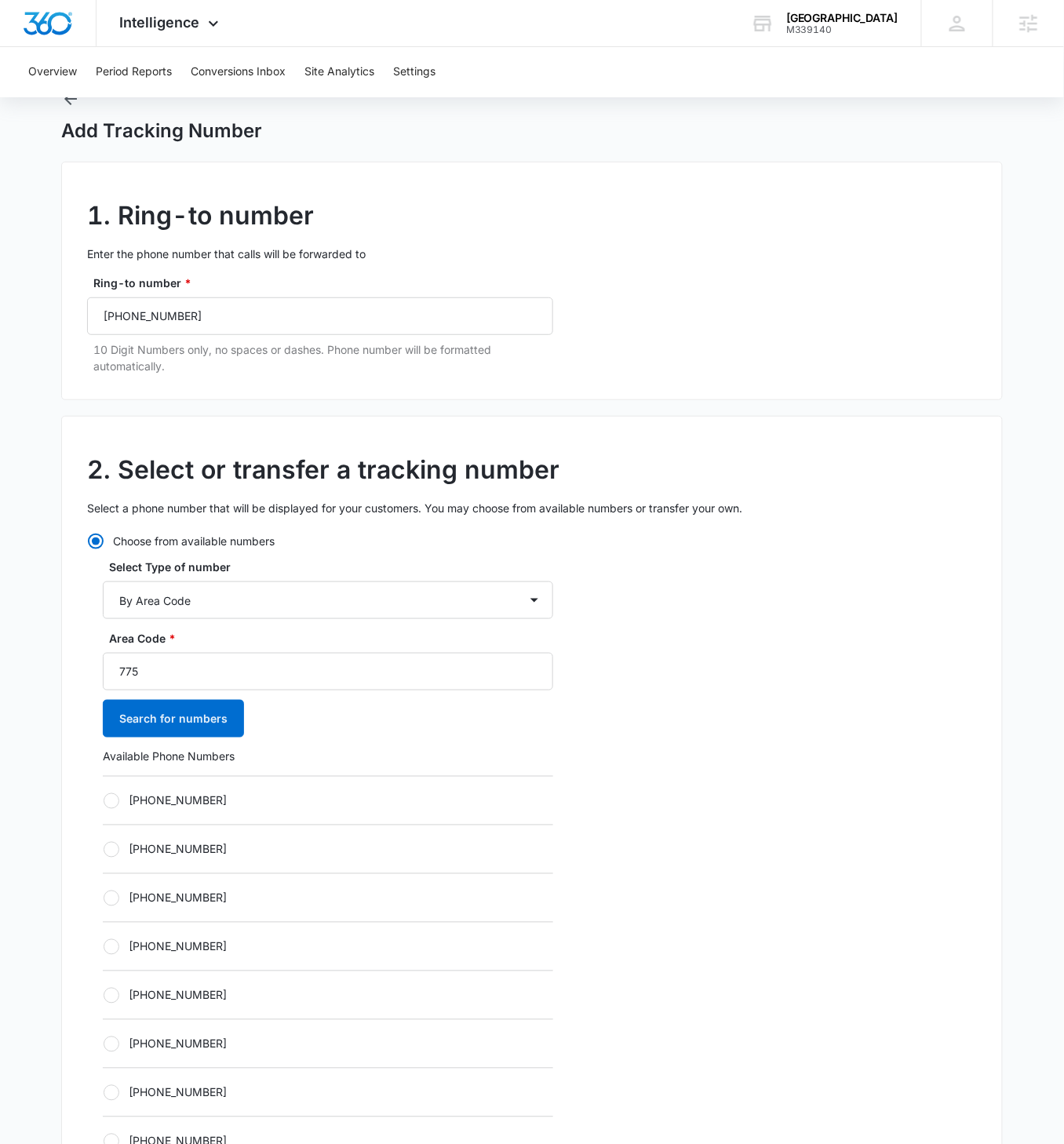
scroll to position [131, 0]
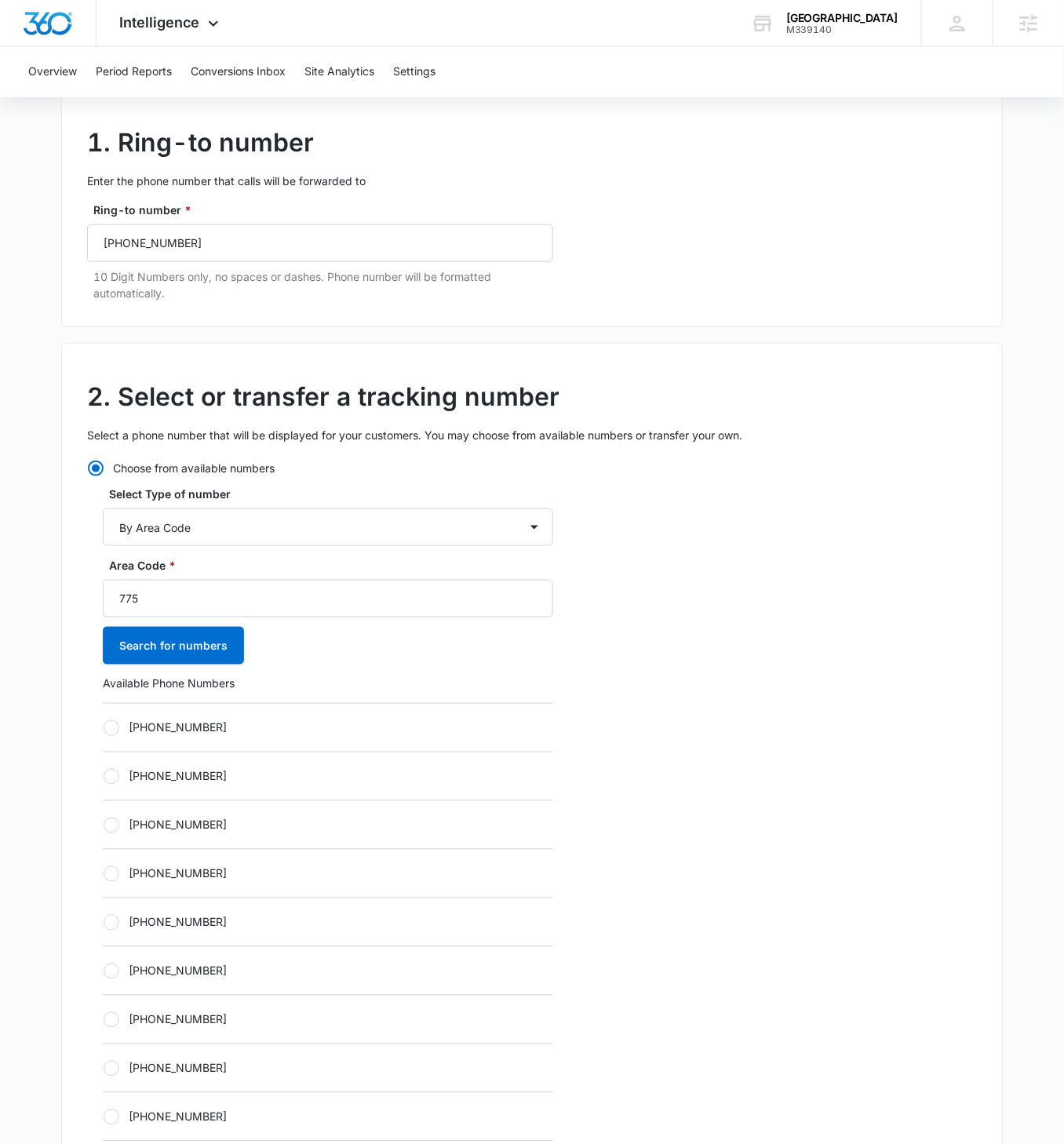
drag, startPoint x: 102, startPoint y: 713, endPoint x: 115, endPoint y: 729, distance: 20.6
click at [103, 658] on div "[PHONE_NUMBER]" at bounding box center [328, 728] width 451 height 49
click at [116, 658] on div at bounding box center [111, 728] width 16 height 16
click at [103, 658] on input "[PHONE_NUMBER]" at bounding box center [102, 728] width 1 height 1
radio input "true"
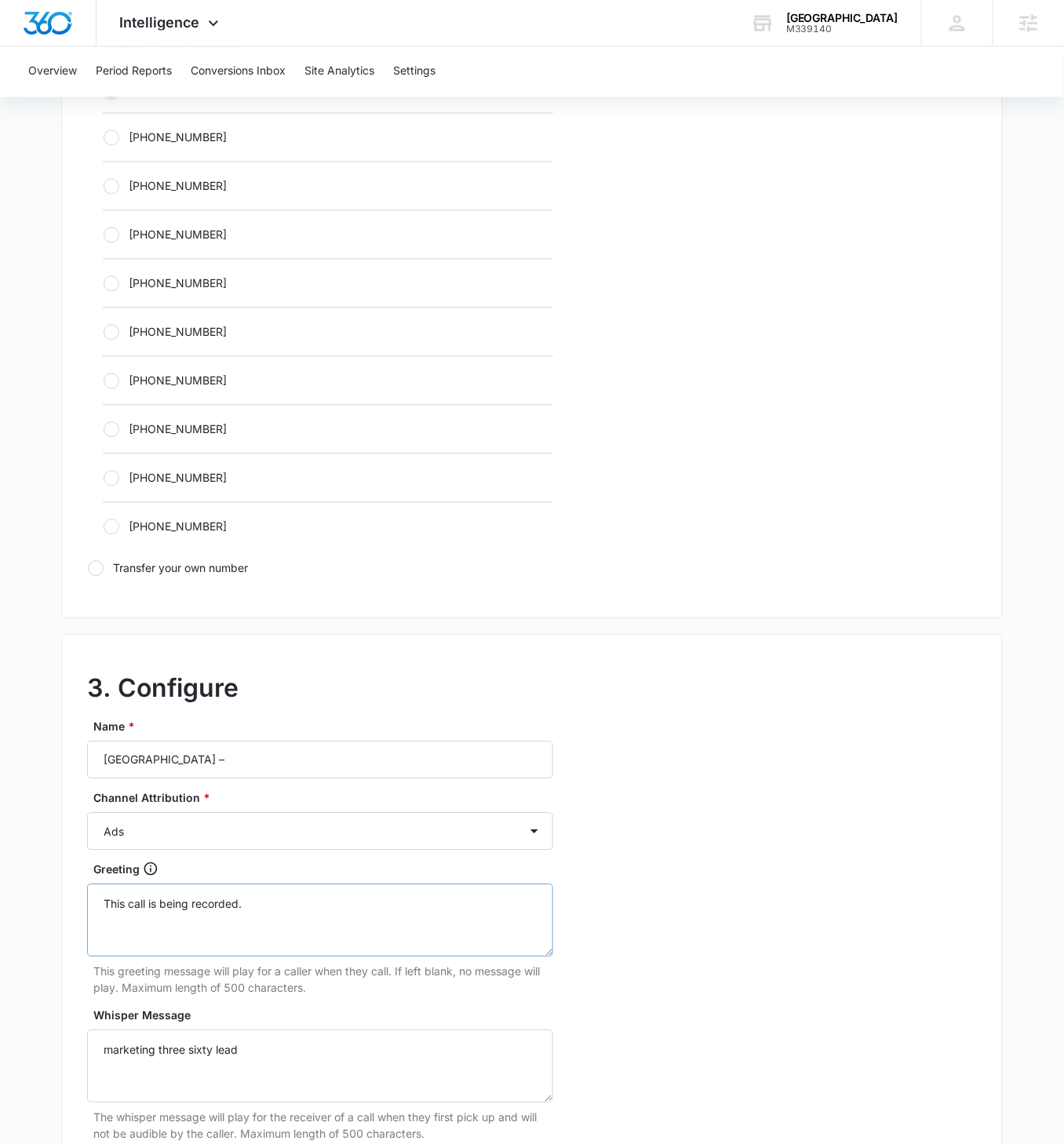
scroll to position [1031, 0]
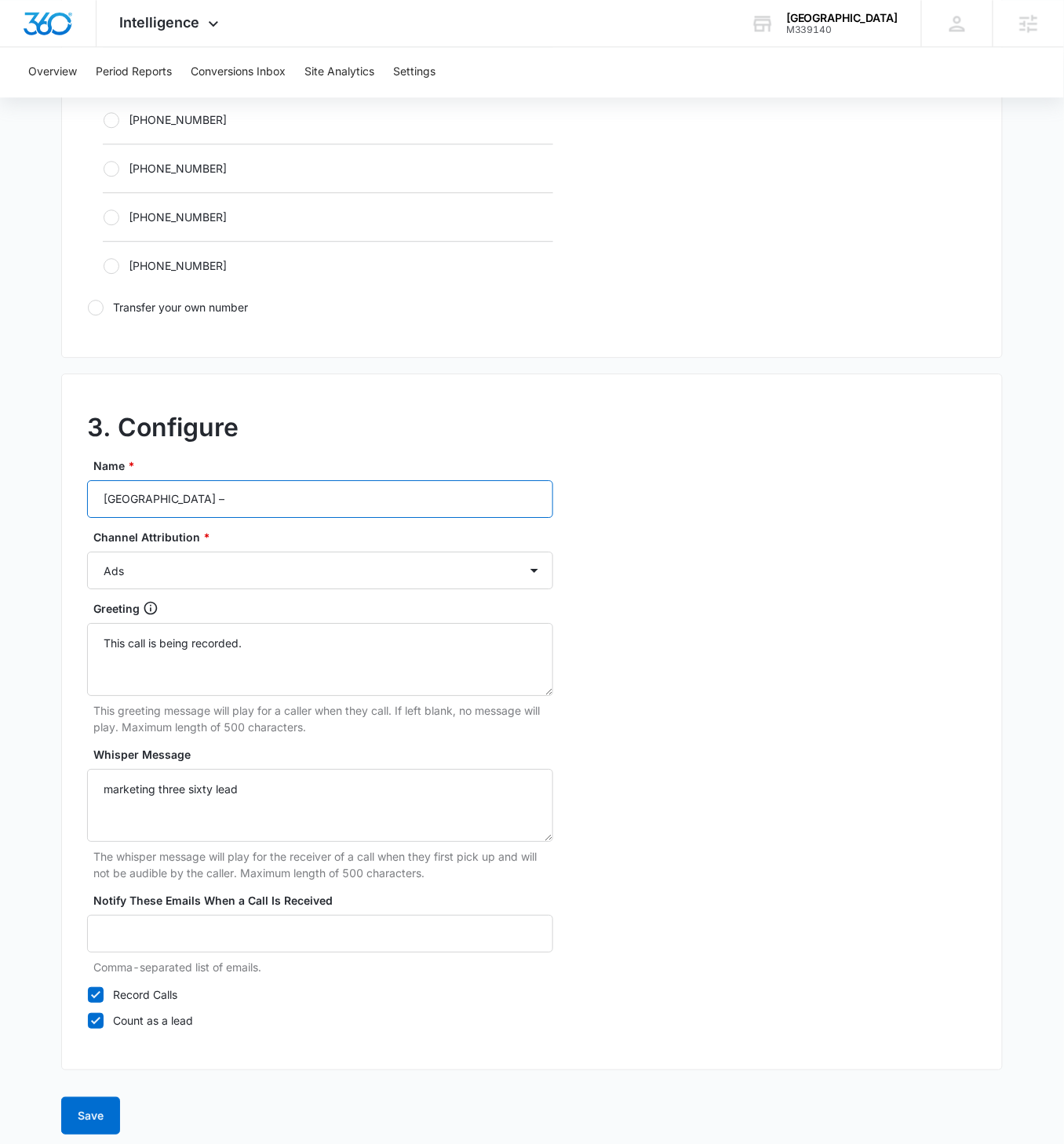
click at [374, 509] on input "Realty Boulevard Reno –" at bounding box center [320, 499] width 466 height 38
type input "Realty Boulevard [GEOGRAPHIC_DATA] – Content"
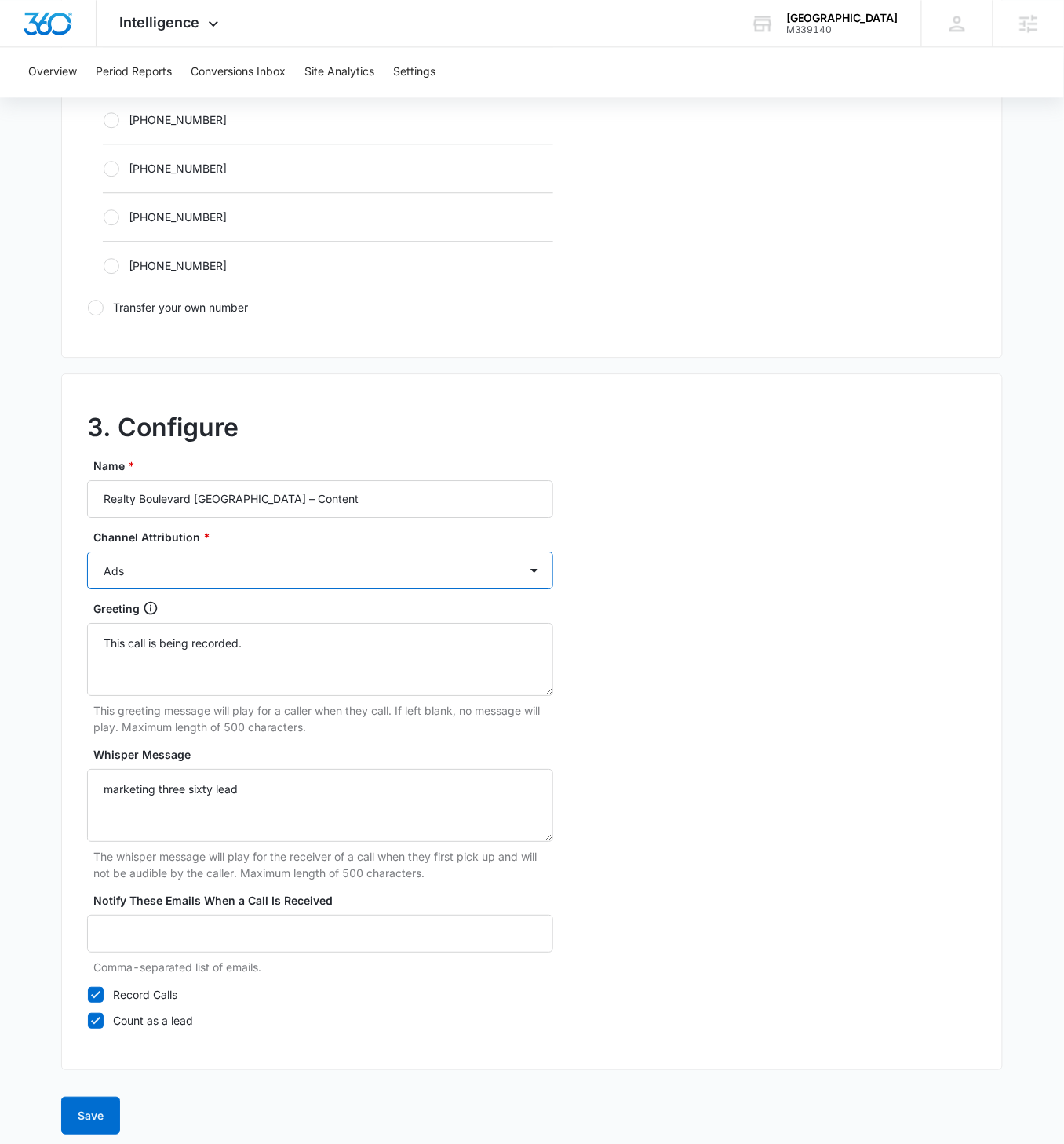
click at [394, 551] on select "Ads Local Service Ads Content Social Other" at bounding box center [320, 570] width 466 height 38
select select "CONTENT"
click at [87, 551] on select "Ads Local Service Ads Content Social Other" at bounding box center [320, 570] width 466 height 38
drag, startPoint x: 90, startPoint y: 1111, endPoint x: 170, endPoint y: 1038, distance: 108.3
click at [91, 658] on button "Save" at bounding box center [90, 1116] width 59 height 38
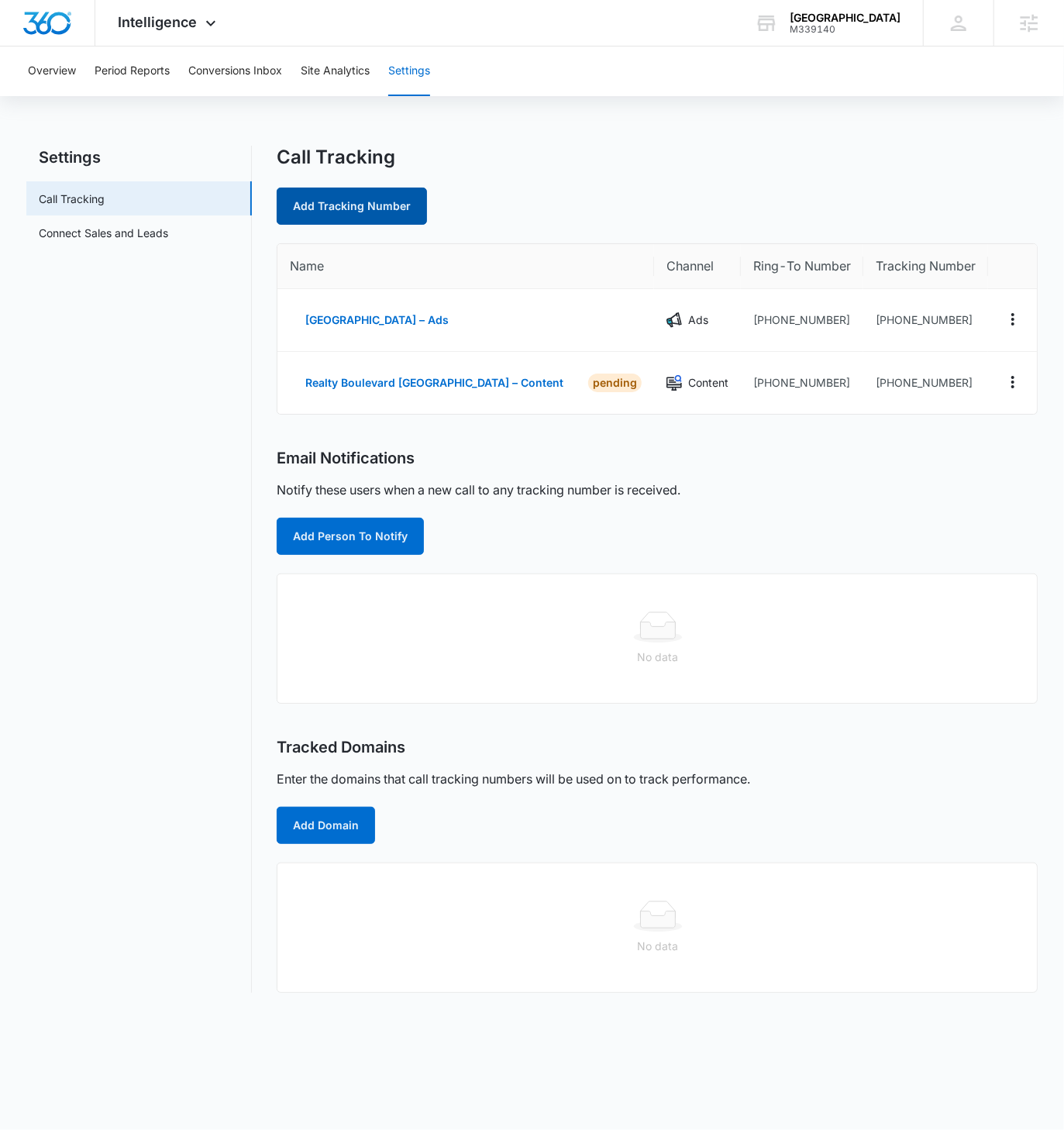
click at [391, 209] on link "Add Tracking Number" at bounding box center [352, 206] width 150 height 37
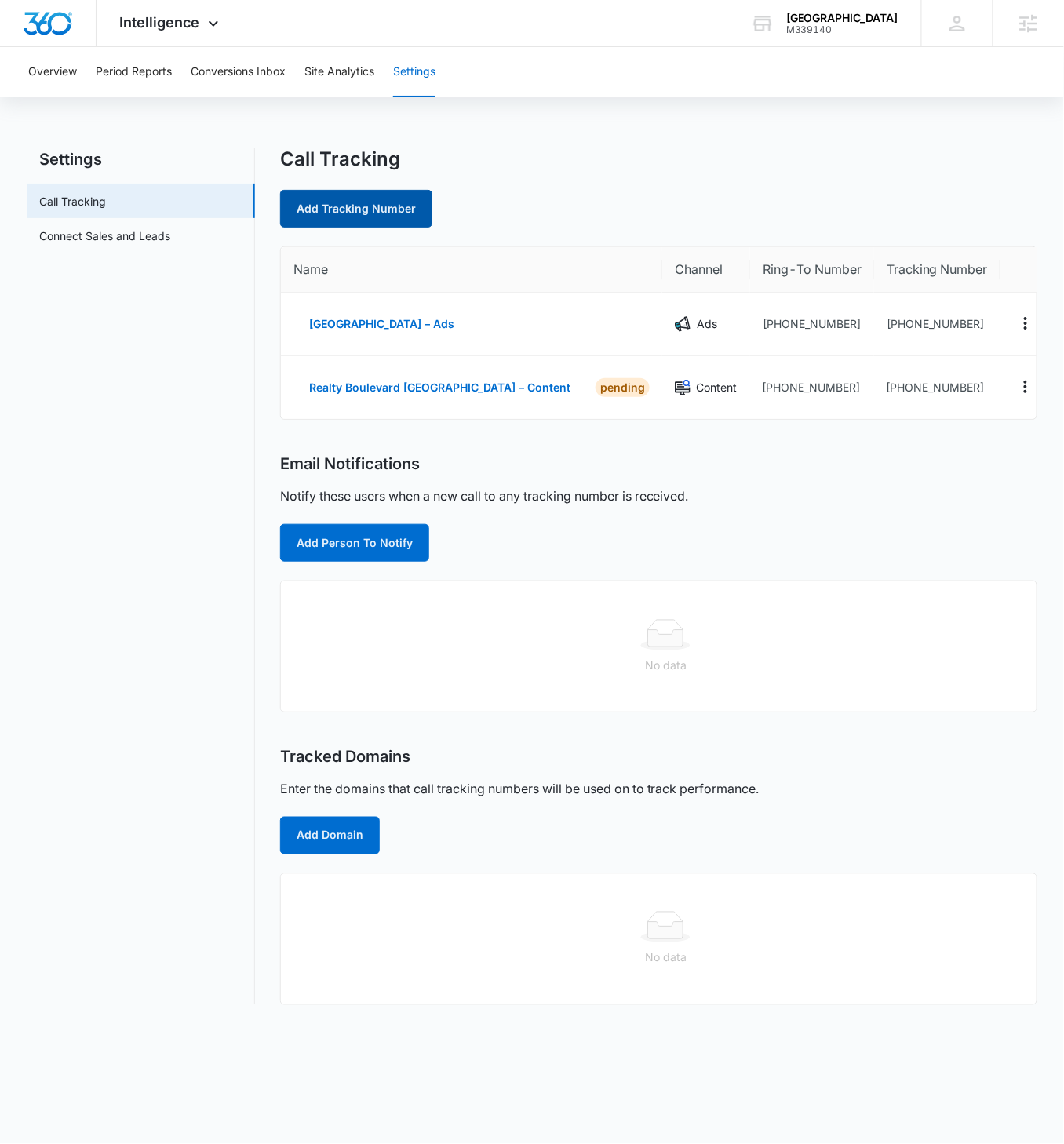
select select "by_area_code"
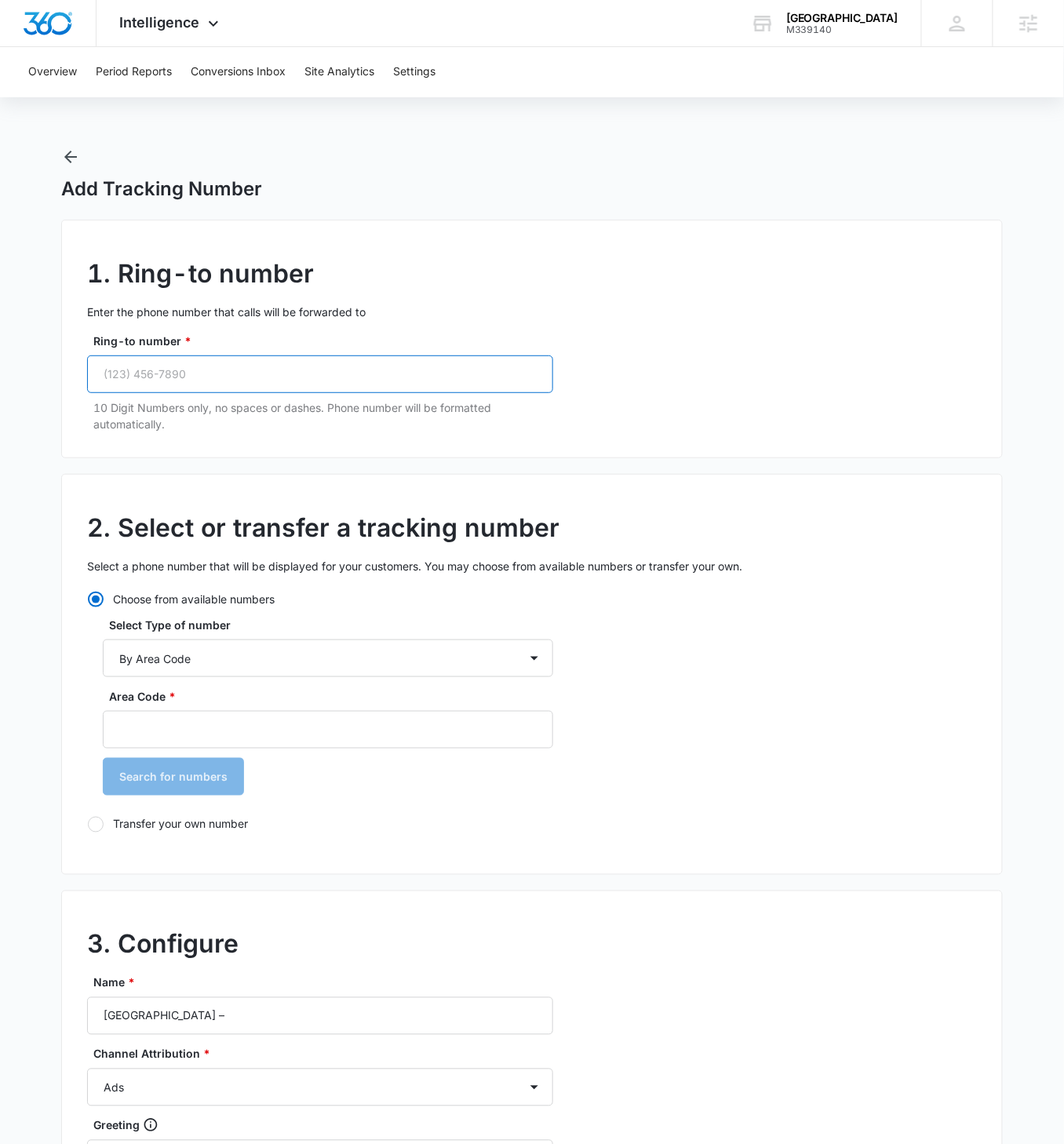
click at [166, 378] on input "Ring-to number *" at bounding box center [320, 375] width 466 height 38
paste input "(775) 262-7816"
type input "(775) 262-7816"
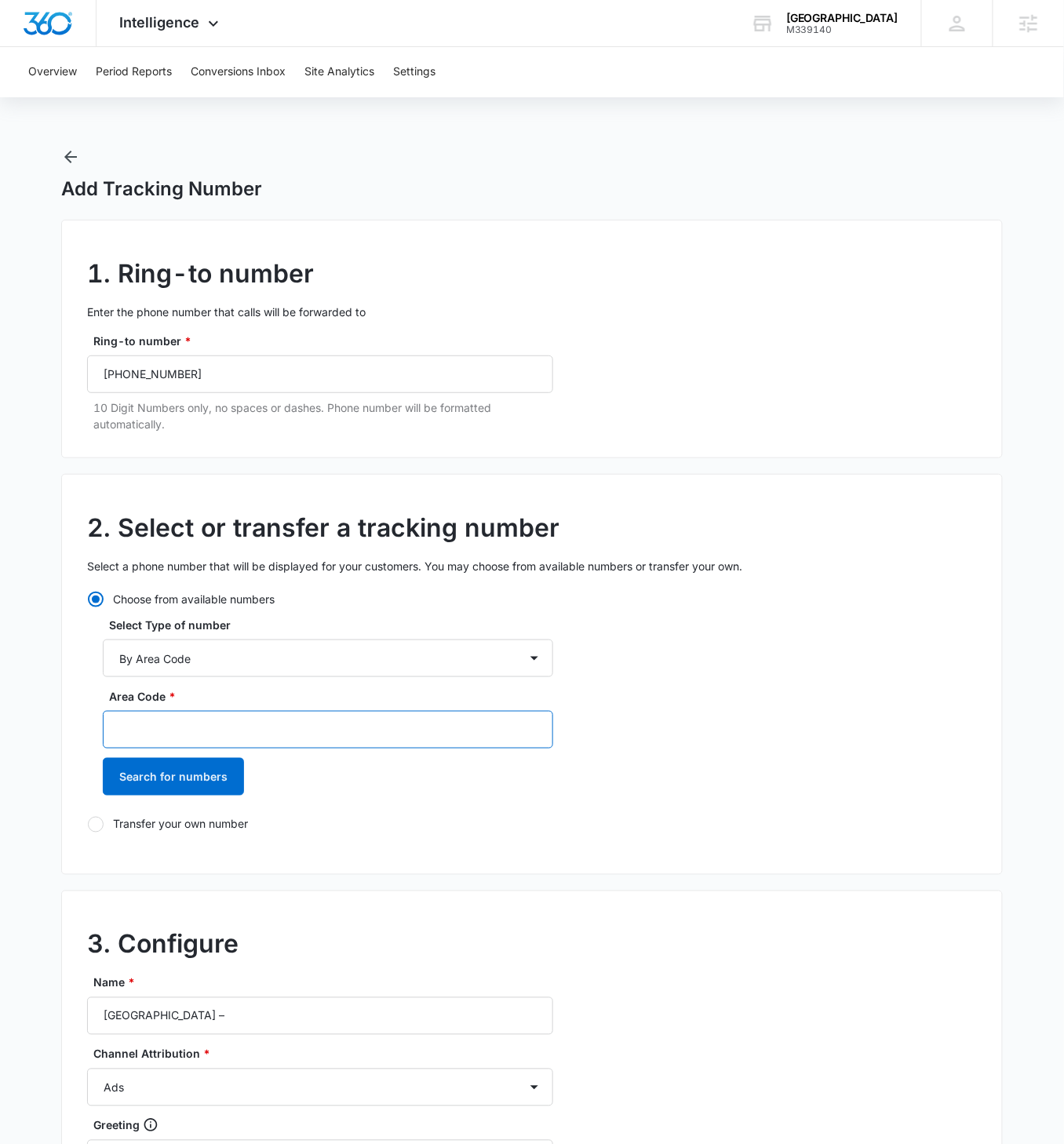
click at [175, 658] on input "Area Code *" at bounding box center [328, 730] width 451 height 38
type input "775"
click at [102, 658] on button "Search for numbers" at bounding box center [173, 777] width 141 height 38
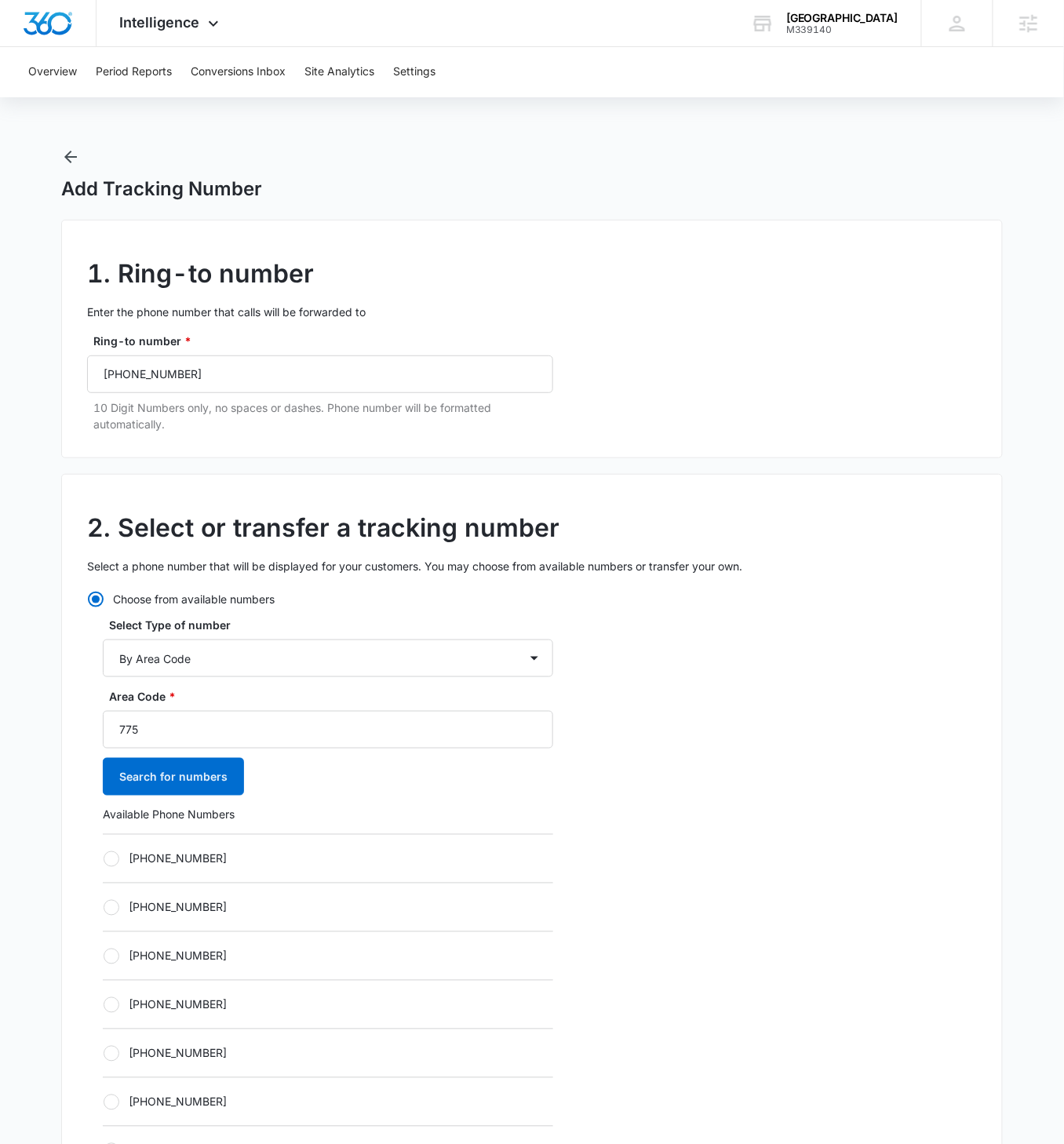
click at [120, 658] on label "[PHONE_NUMBER]" at bounding box center [328, 859] width 451 height 17
click at [103, 658] on input "[PHONE_NUMBER]" at bounding box center [102, 858] width 1 height 1
radio input "true"
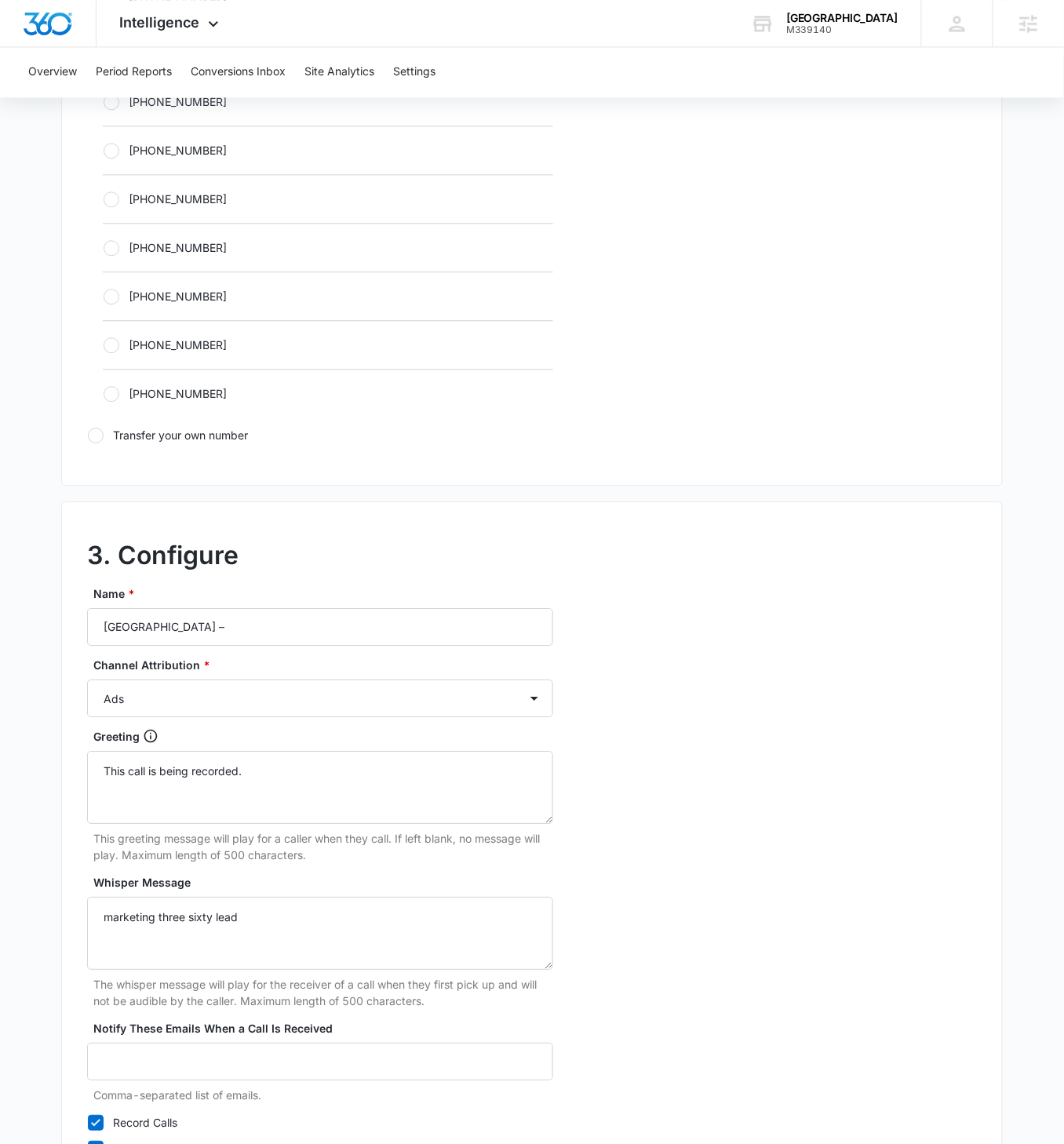
scroll to position [1000, 0]
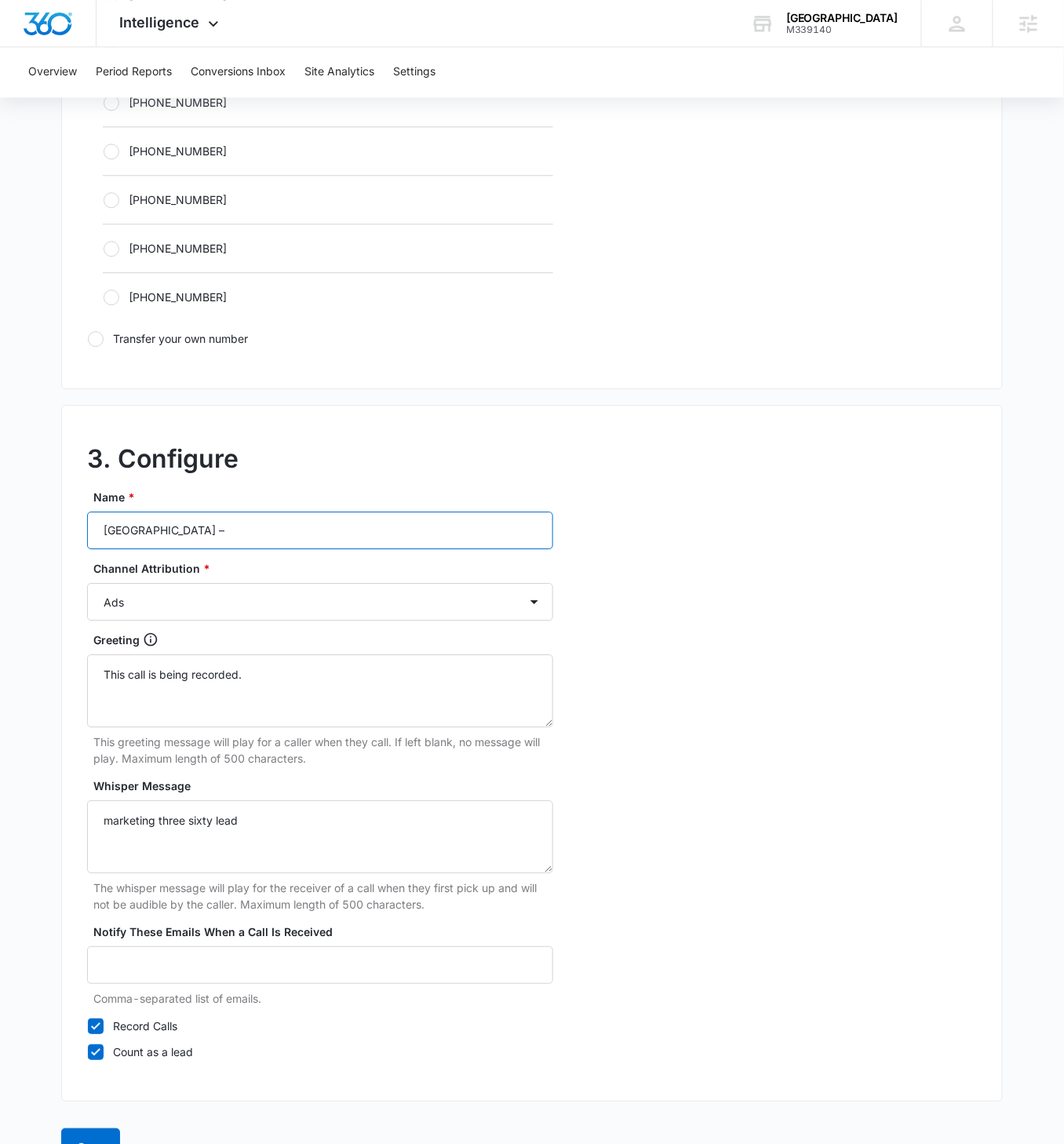
click at [308, 512] on input "Realty Boulevard Reno –" at bounding box center [320, 531] width 466 height 38
click at [306, 518] on input "Realty Boulevard Reno –" at bounding box center [320, 531] width 466 height 38
click at [307, 521] on input "Realty Boulevard Reno –" at bounding box center [320, 531] width 466 height 38
type input "[GEOGRAPHIC_DATA] – Social"
click at [488, 598] on select "Ads Local Service Ads Content Social Other" at bounding box center [320, 602] width 466 height 38
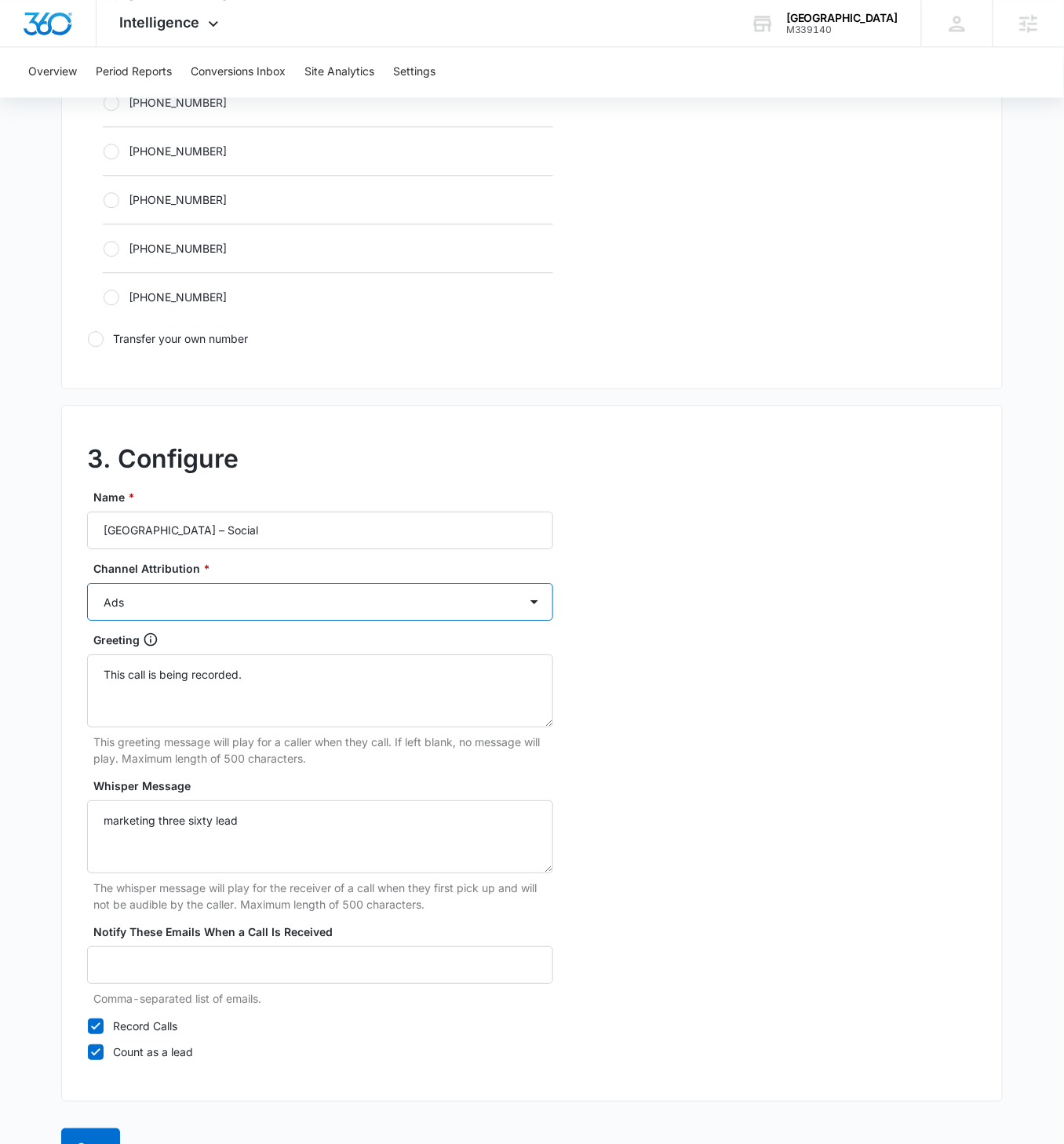
select select "SOCIAL"
click at [87, 583] on select "Ads Local Service Ads Content Social Other" at bounding box center [320, 602] width 466 height 38
click at [791, 638] on div "3. Configure Name * Realty Boulevard Reno – Social Channel Attribution * Ads Lo…" at bounding box center [532, 753] width 942 height 697
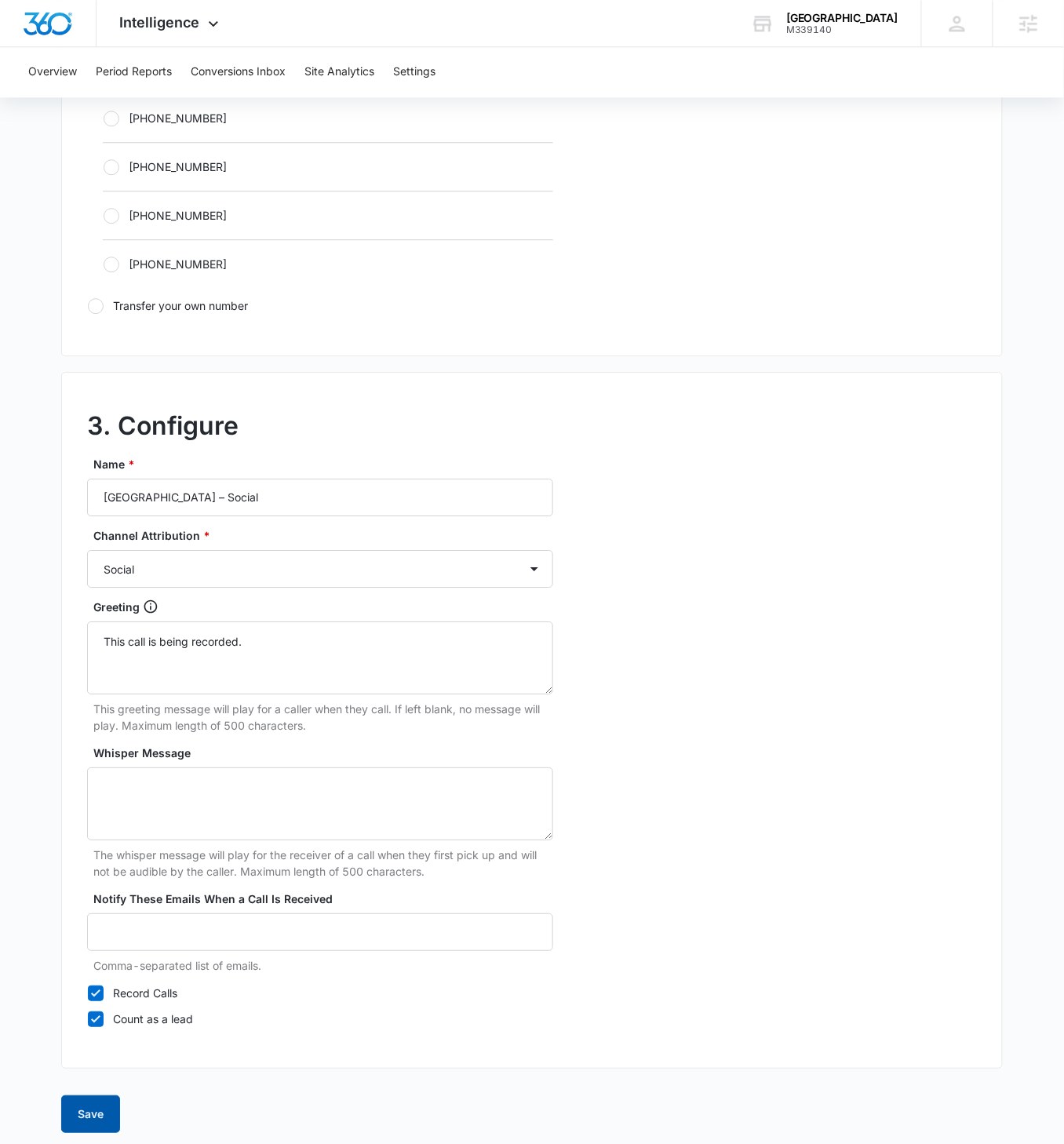
click at [101, 658] on button "Save" at bounding box center [90, 1115] width 59 height 38
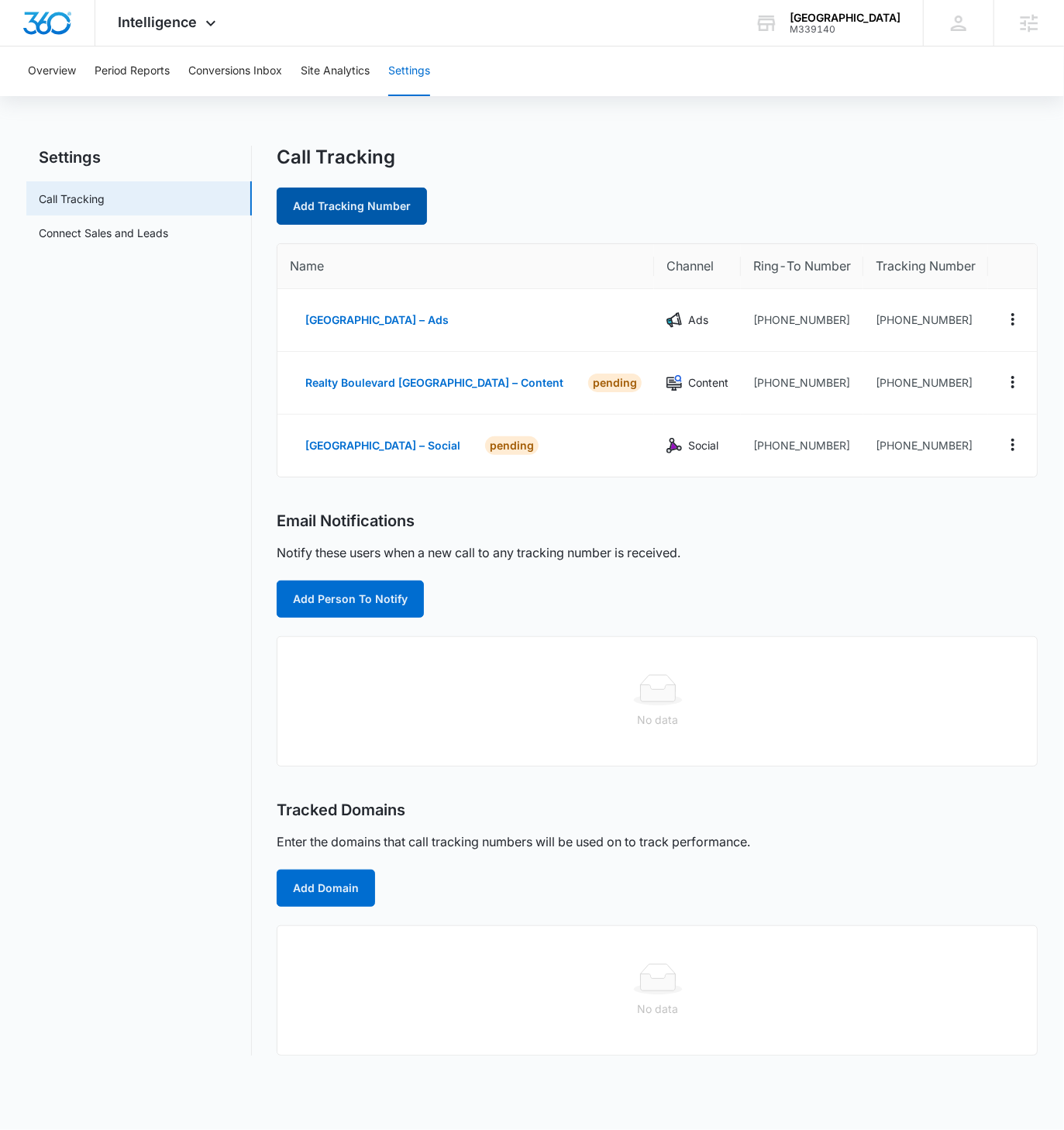
click at [372, 205] on link "Add Tracking Number" at bounding box center [352, 206] width 150 height 37
select select "by_area_code"
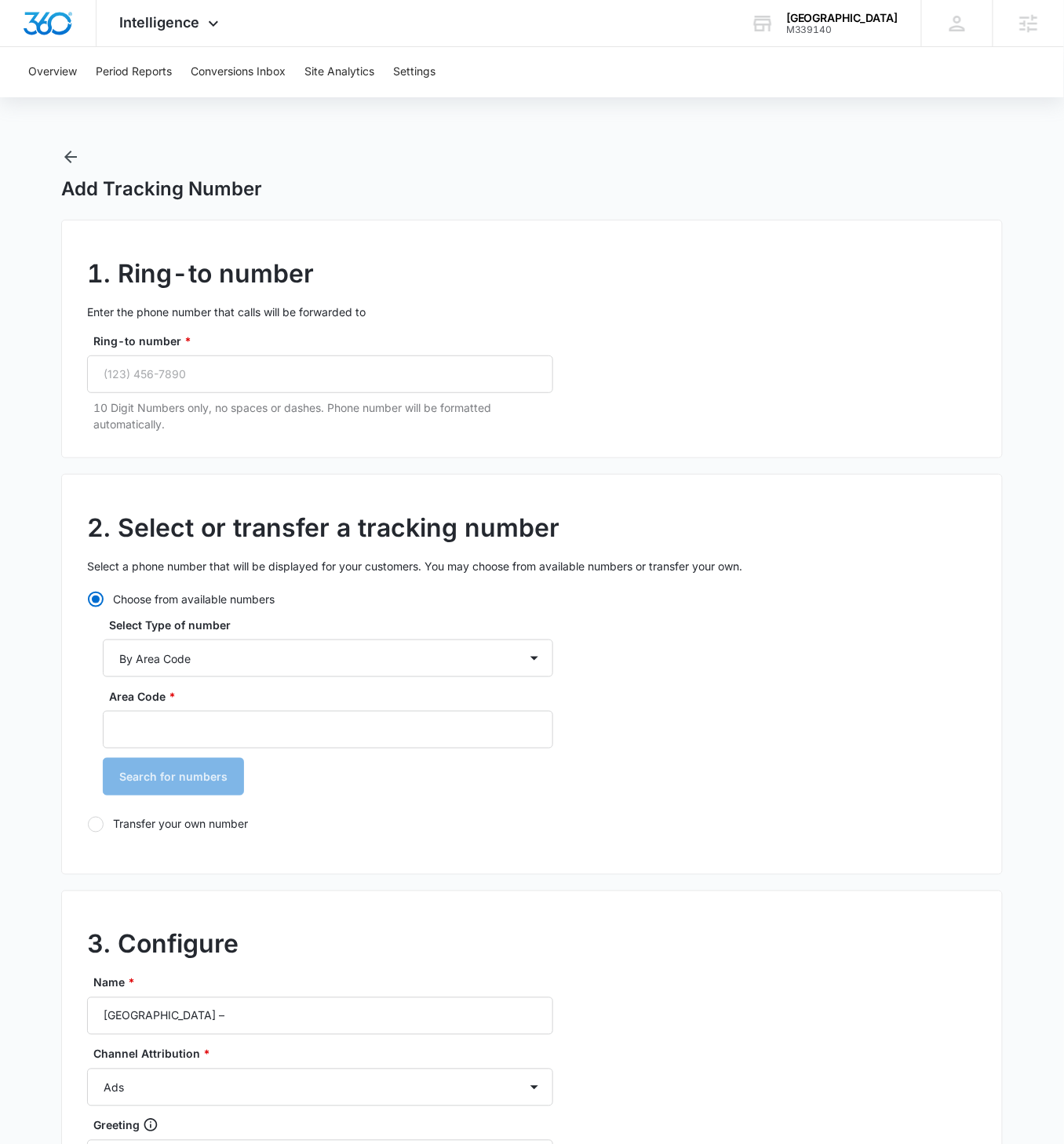
scroll to position [2, 0]
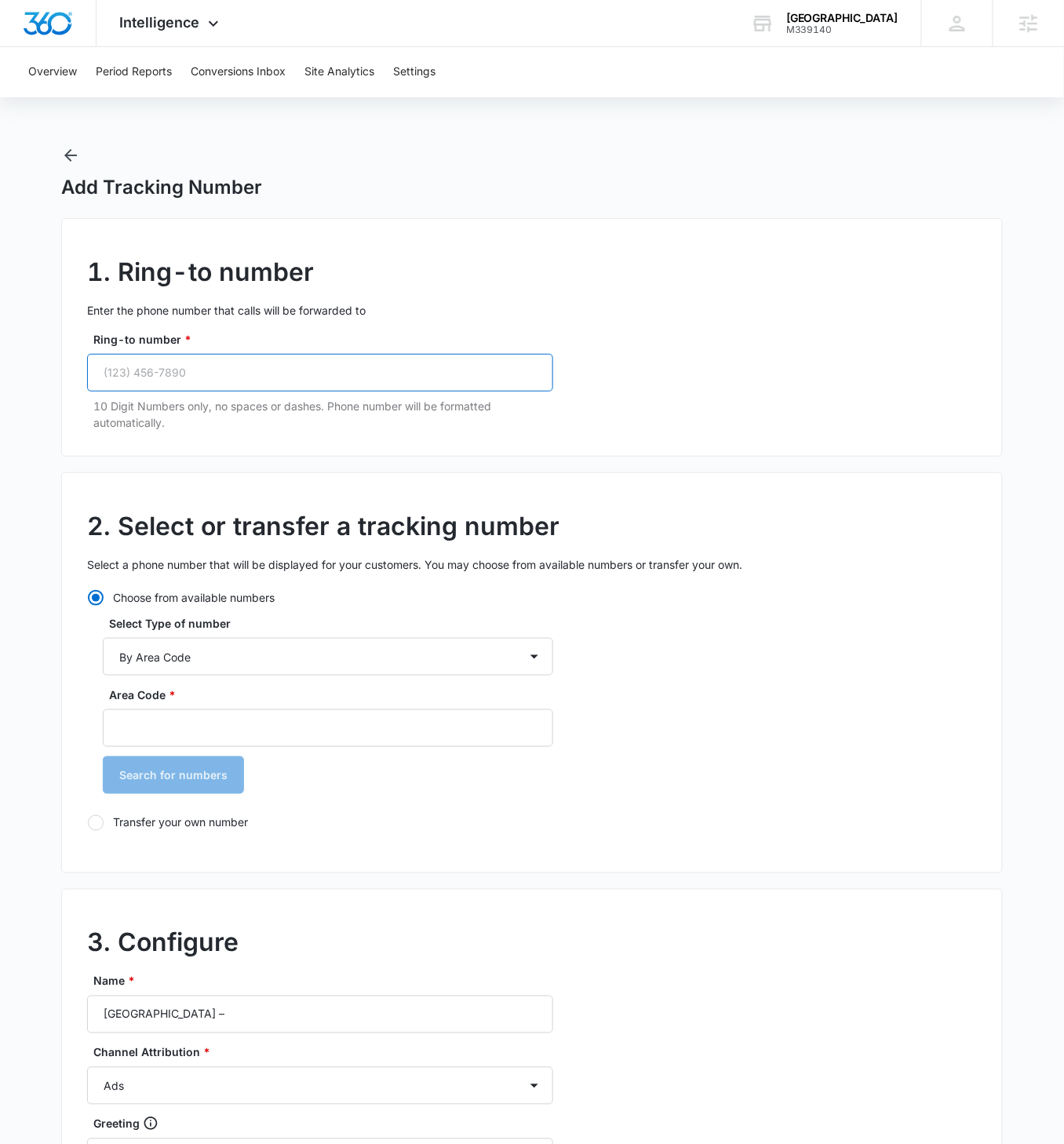
click at [254, 377] on input "Ring-to number *" at bounding box center [320, 373] width 466 height 38
paste input "(775) 262-7816"
type input "(775) 262-7816"
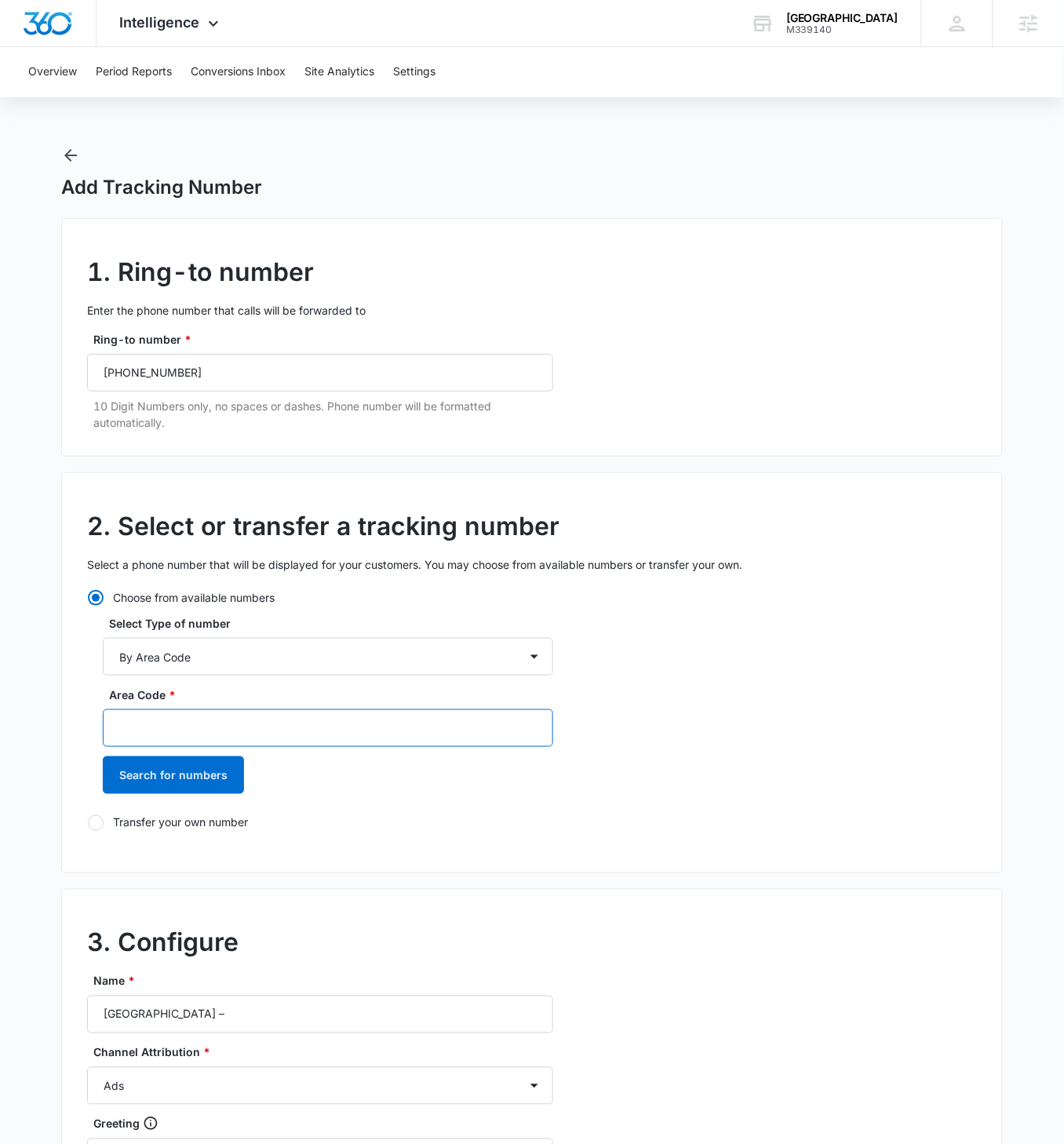
drag, startPoint x: 251, startPoint y: 733, endPoint x: 439, endPoint y: 742, distance: 188.2
click at [251, 658] on input "Area Code *" at bounding box center [328, 728] width 451 height 38
type input "775"
click at [102, 658] on button "Search for numbers" at bounding box center [173, 776] width 141 height 38
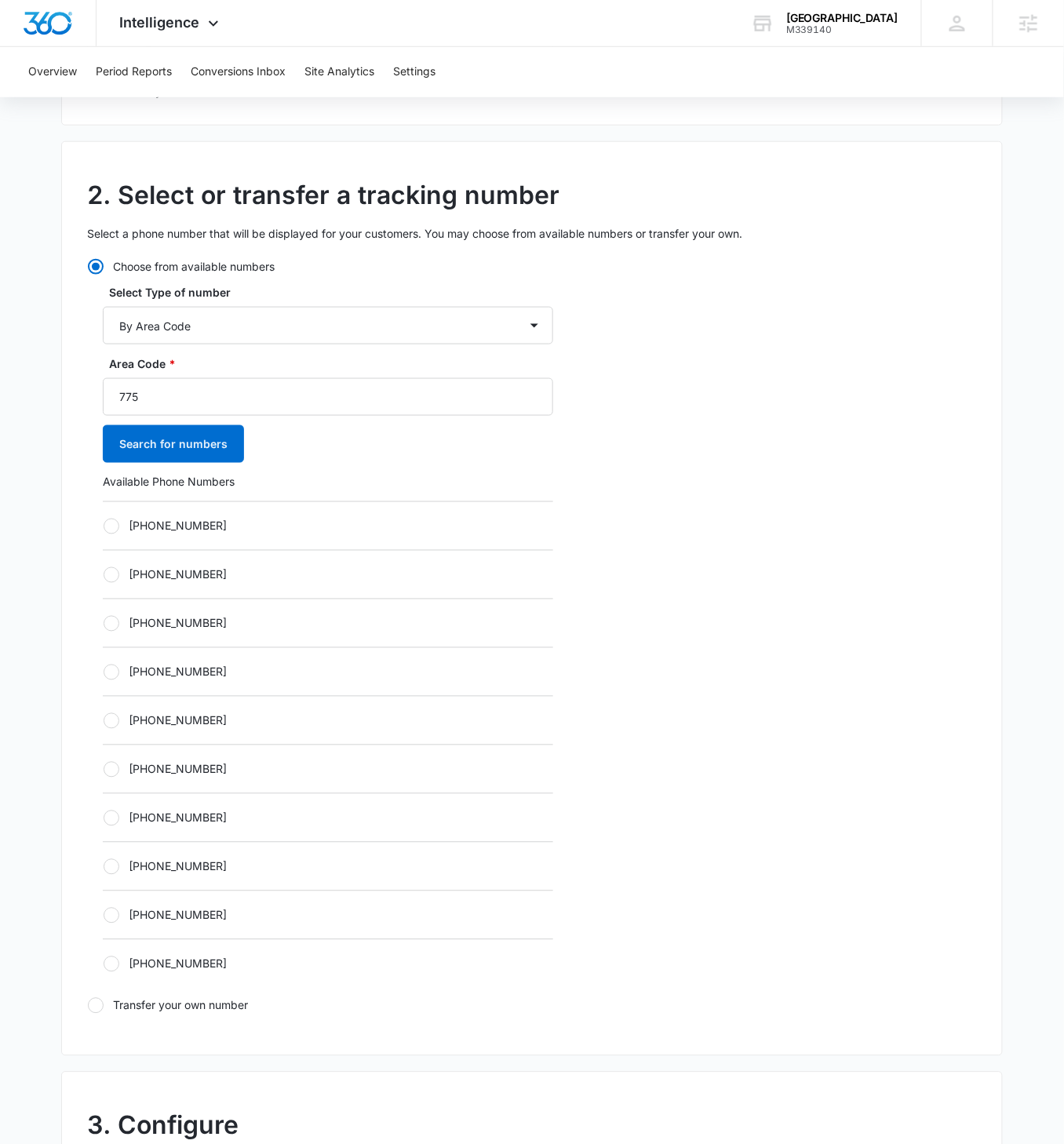
scroll to position [341, 0]
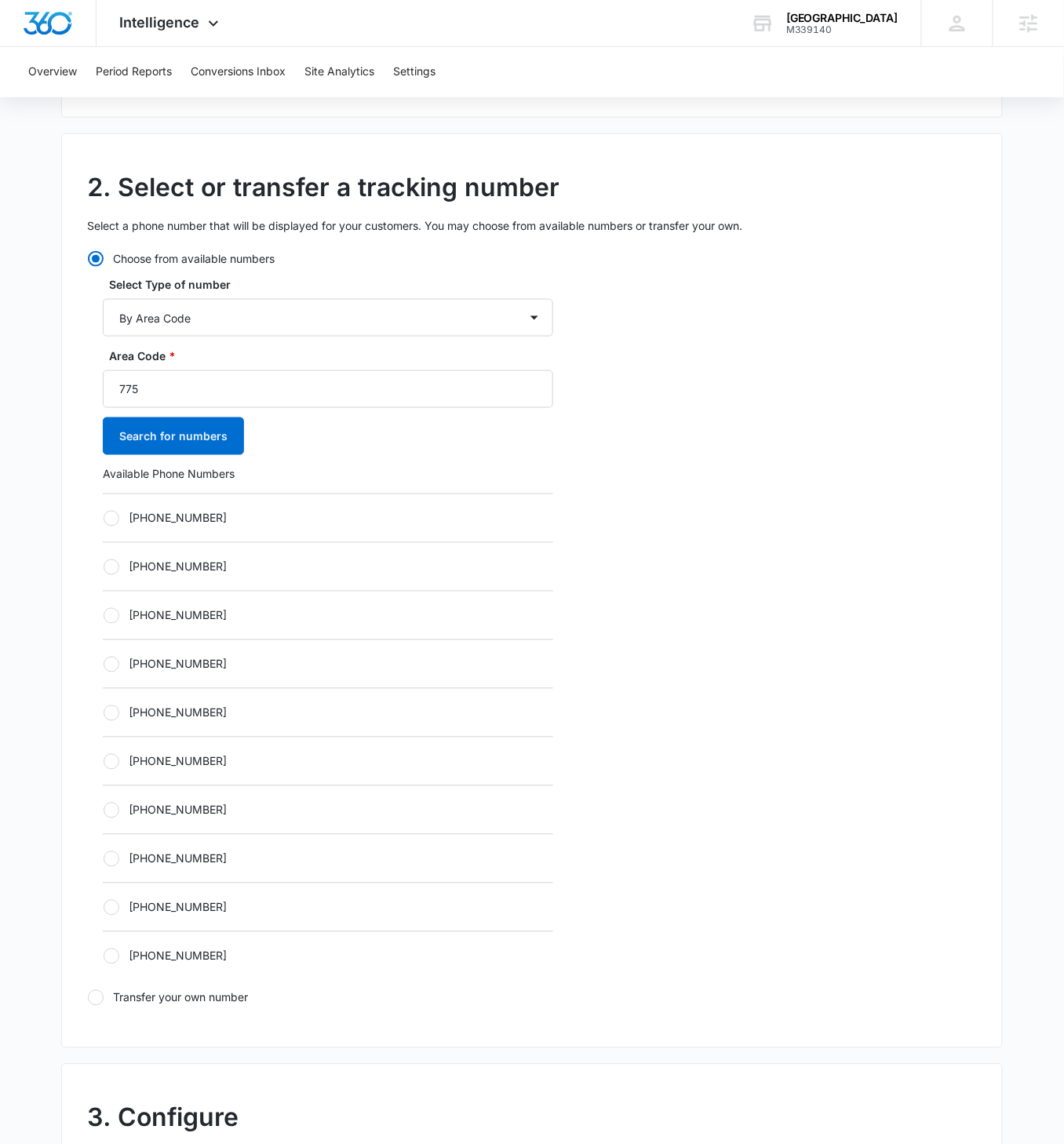
click at [107, 512] on div at bounding box center [111, 518] width 16 height 16
click at [103, 518] on input "[PHONE_NUMBER]" at bounding box center [102, 518] width 1 height 1
radio input "true"
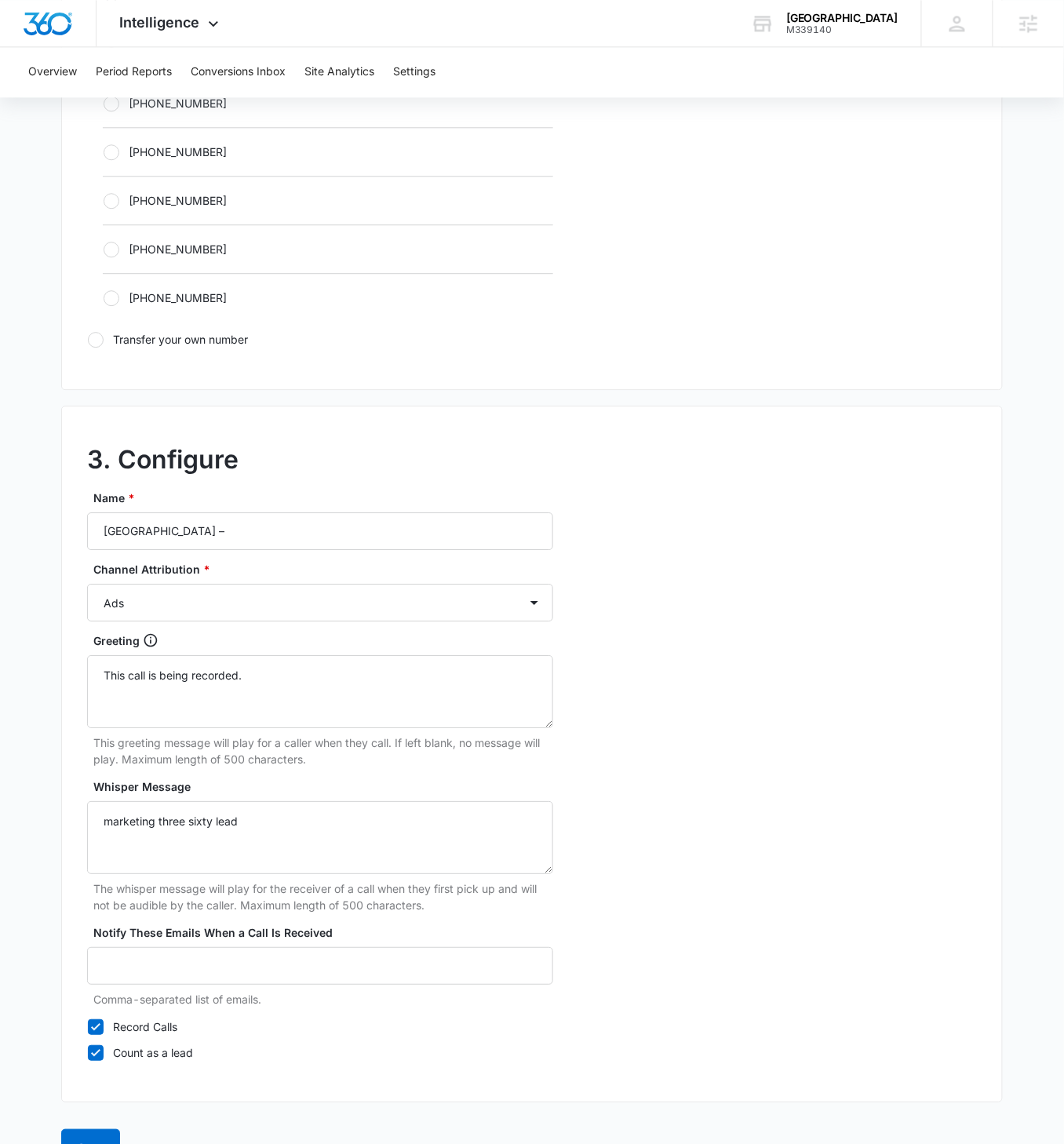
scroll to position [991, 0]
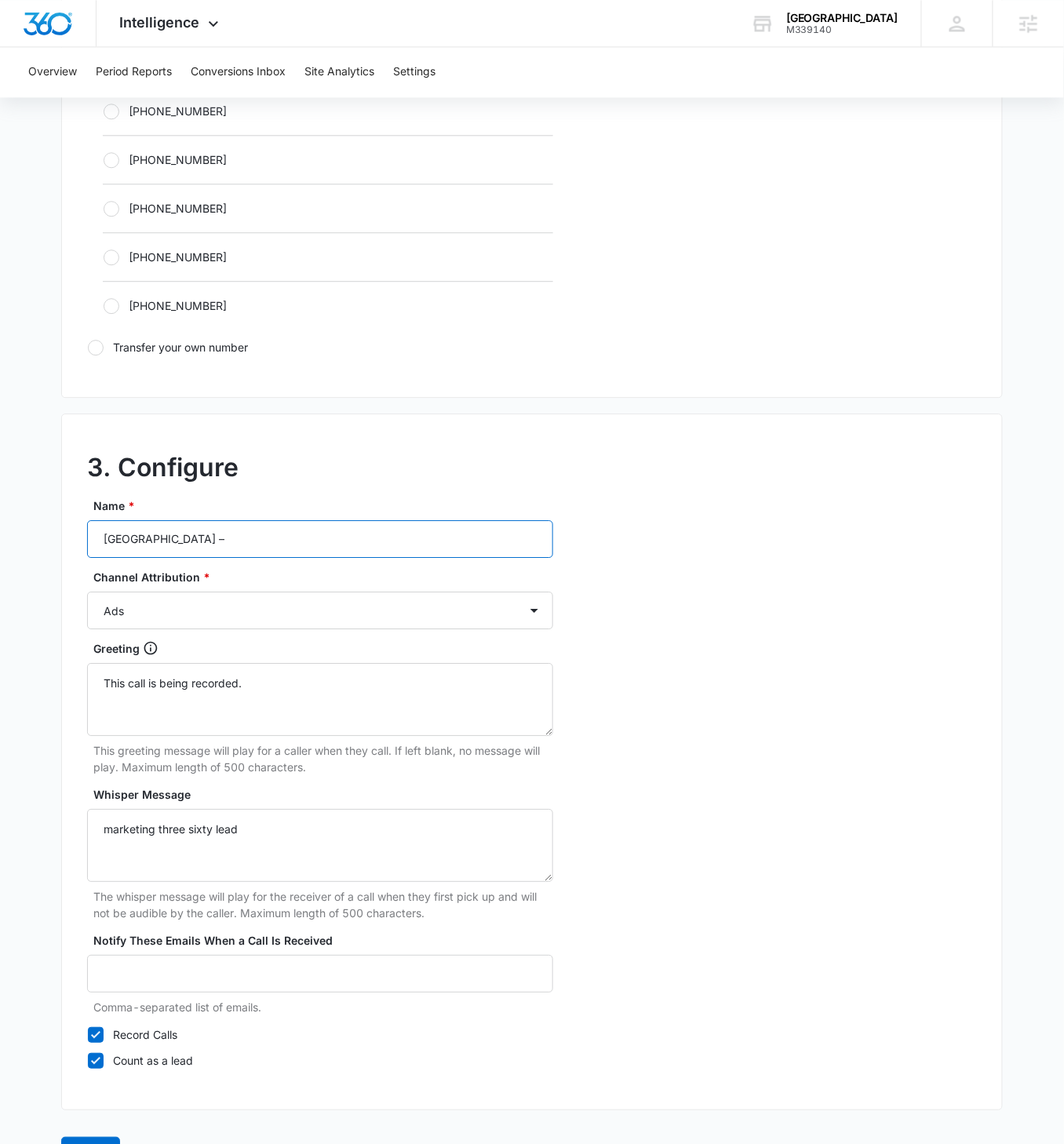
click at [349, 539] on input "Realty Boulevard Reno –" at bounding box center [320, 539] width 466 height 38
type input "[GEOGRAPHIC_DATA] – Other"
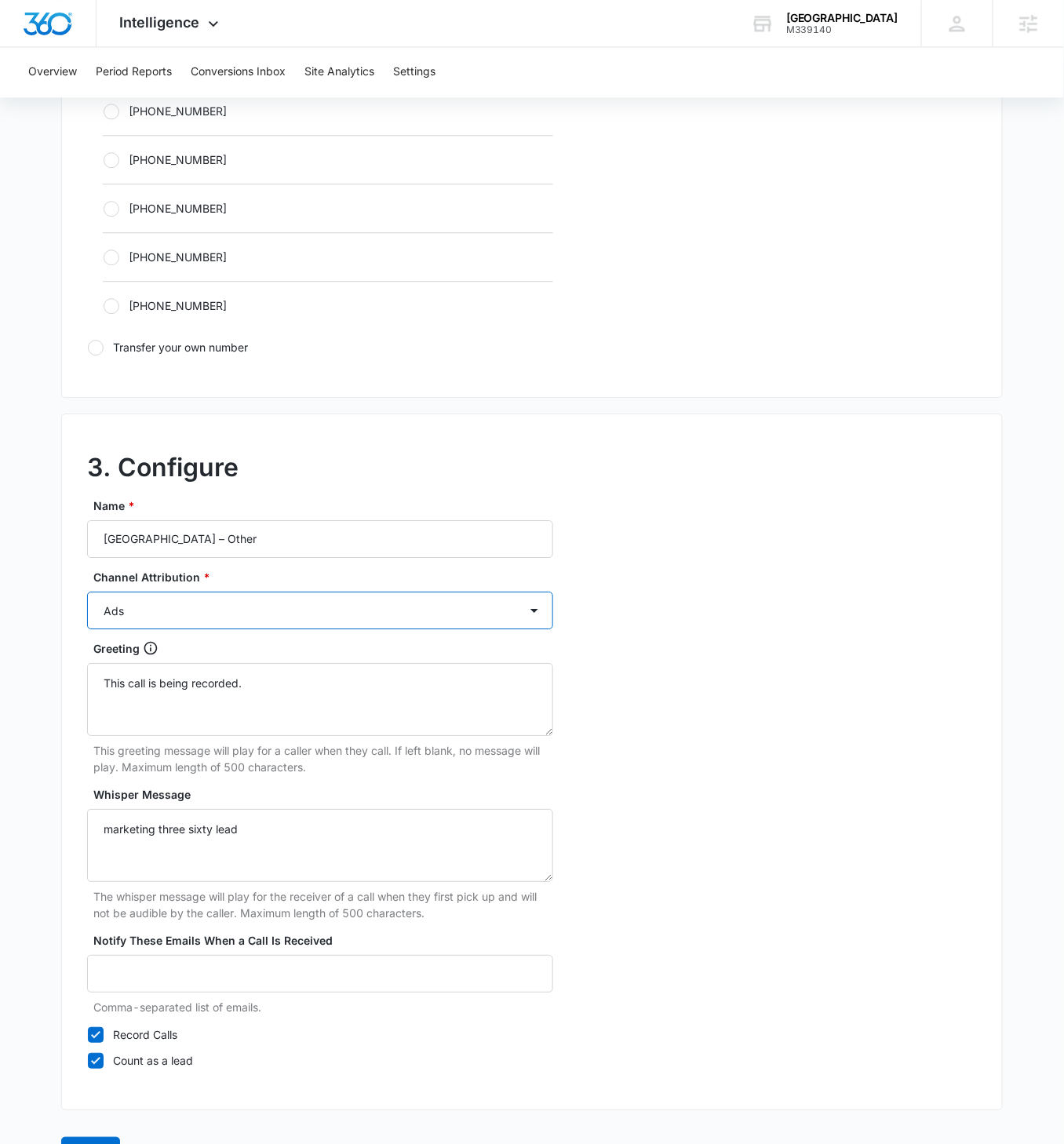
click at [496, 604] on select "Ads Local Service Ads Content Social Other" at bounding box center [320, 611] width 466 height 38
select select "OTHER"
click at [87, 592] on select "Ads Local Service Ads Content Social Other" at bounding box center [320, 611] width 466 height 38
click at [753, 658] on div "3. Configure Name * Realty Boulevard Reno – Other Channel Attribution * Ads Loc…" at bounding box center [532, 762] width 942 height 697
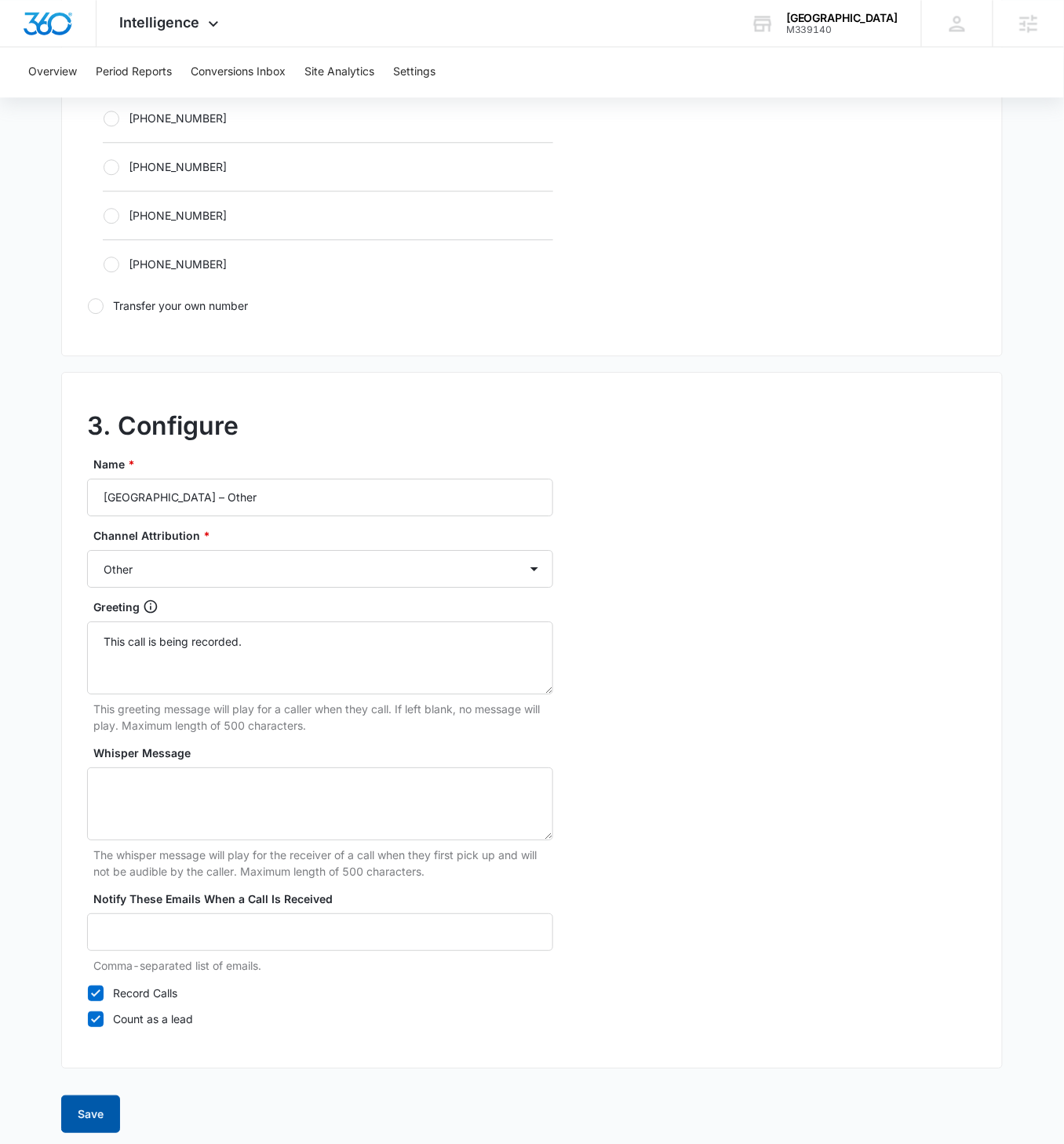
click at [85, 658] on button "Save" at bounding box center [90, 1115] width 59 height 38
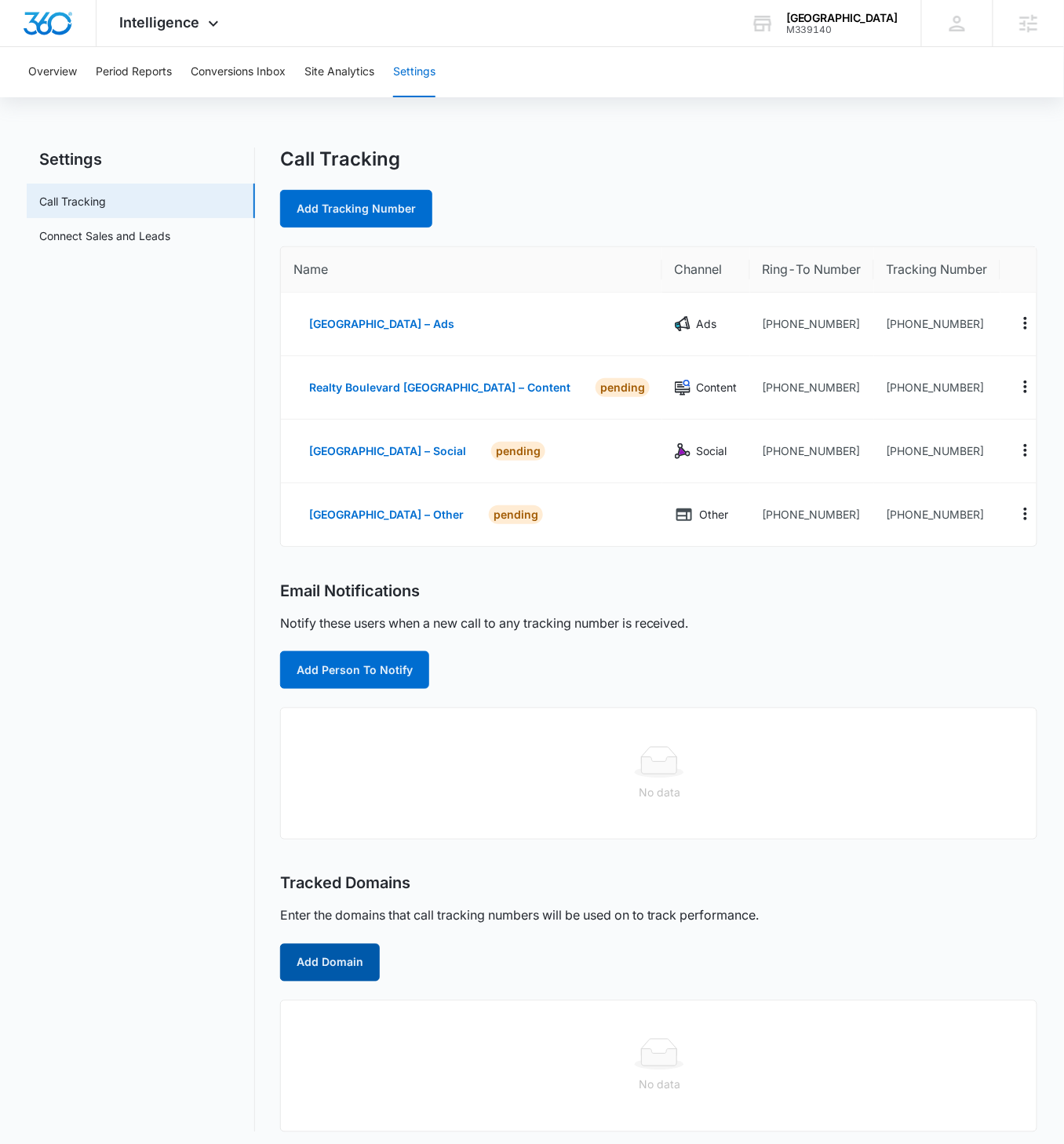
click at [329, 658] on button "Add Domain" at bounding box center [330, 963] width 100 height 38
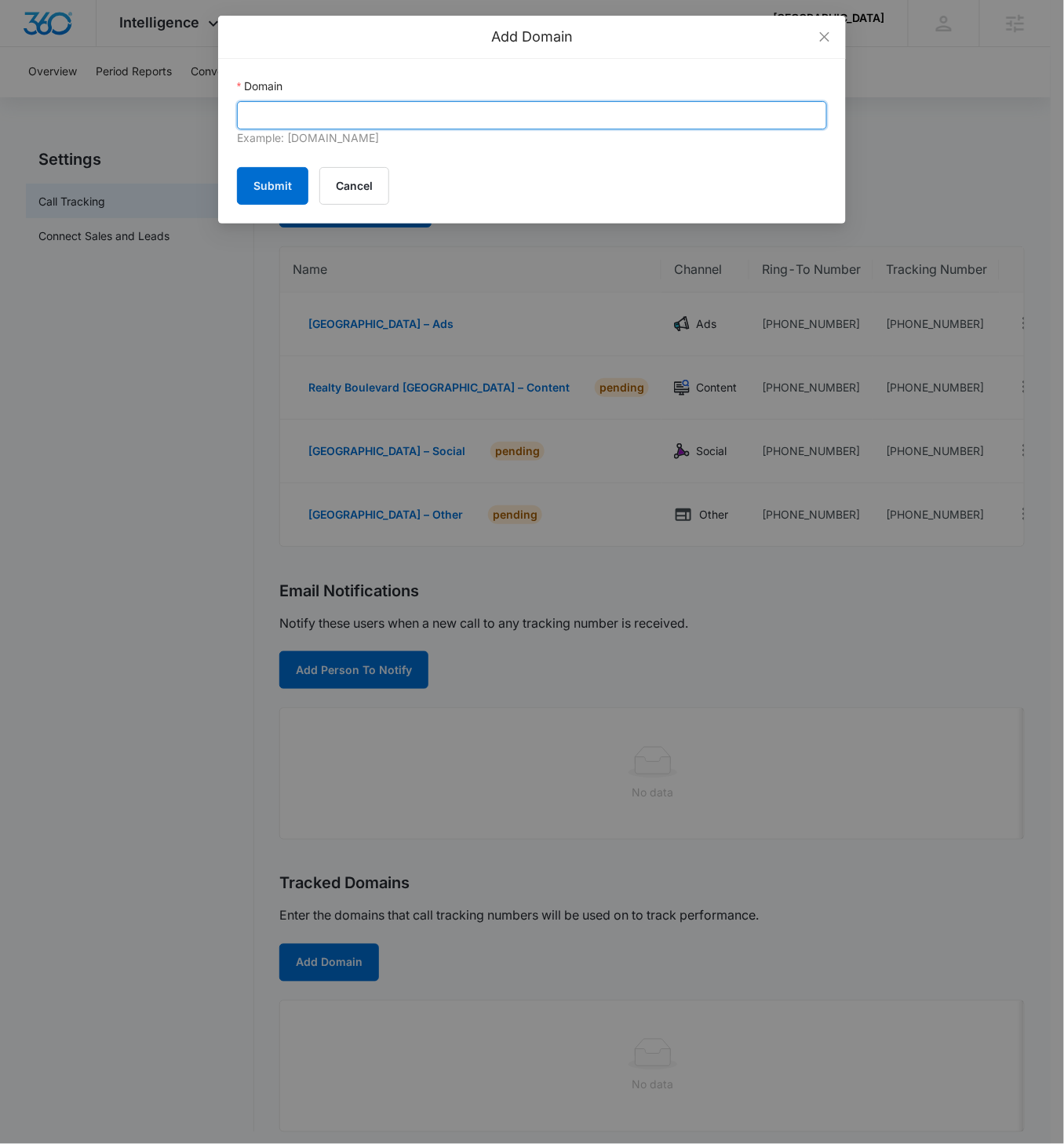
click at [324, 113] on input "Domain" at bounding box center [532, 116] width 590 height 28
paste input "[DOMAIN_NAME]"
type input "[DOMAIN_NAME]"
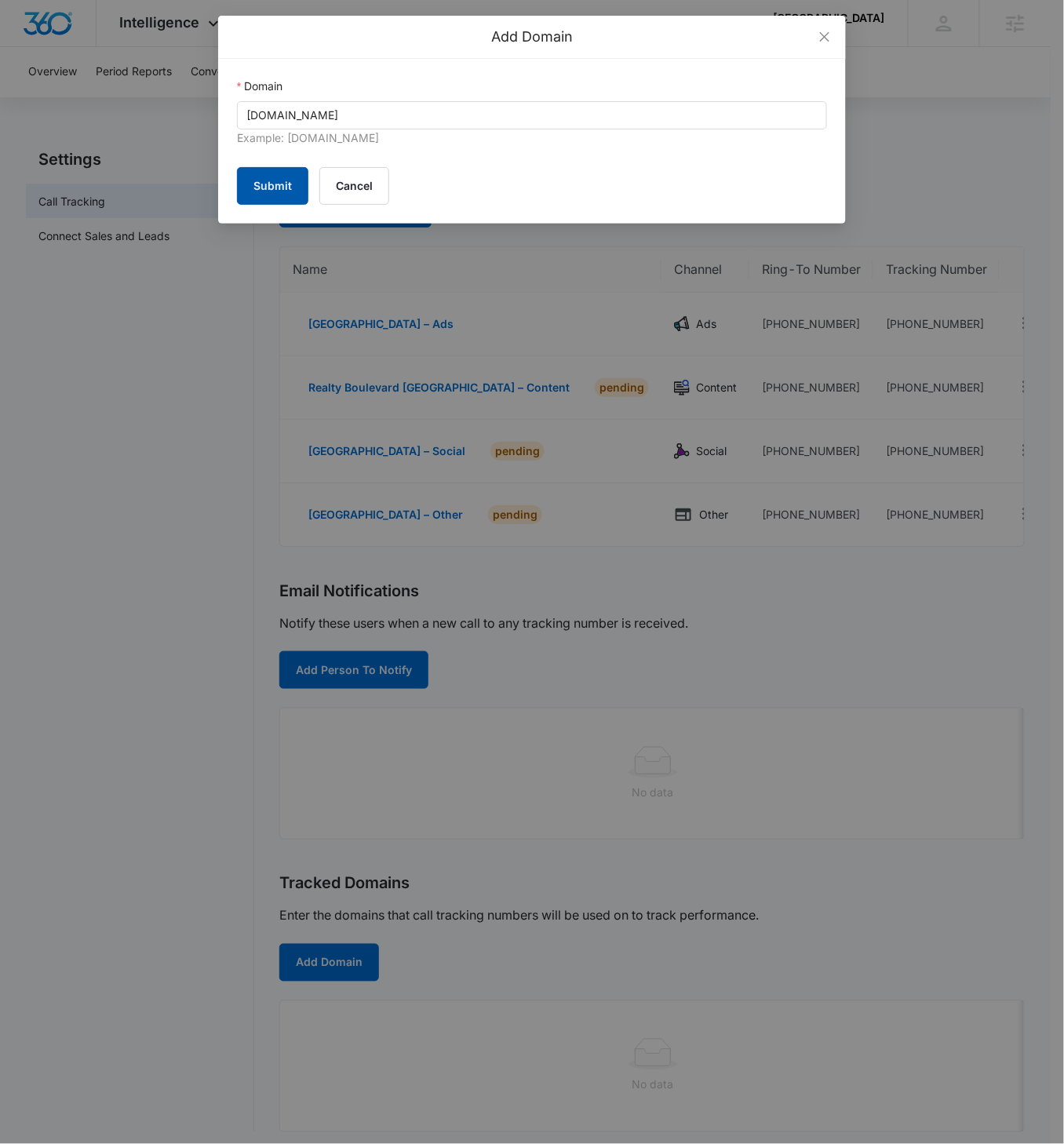
click at [277, 184] on button "Submit" at bounding box center [272, 186] width 71 height 38
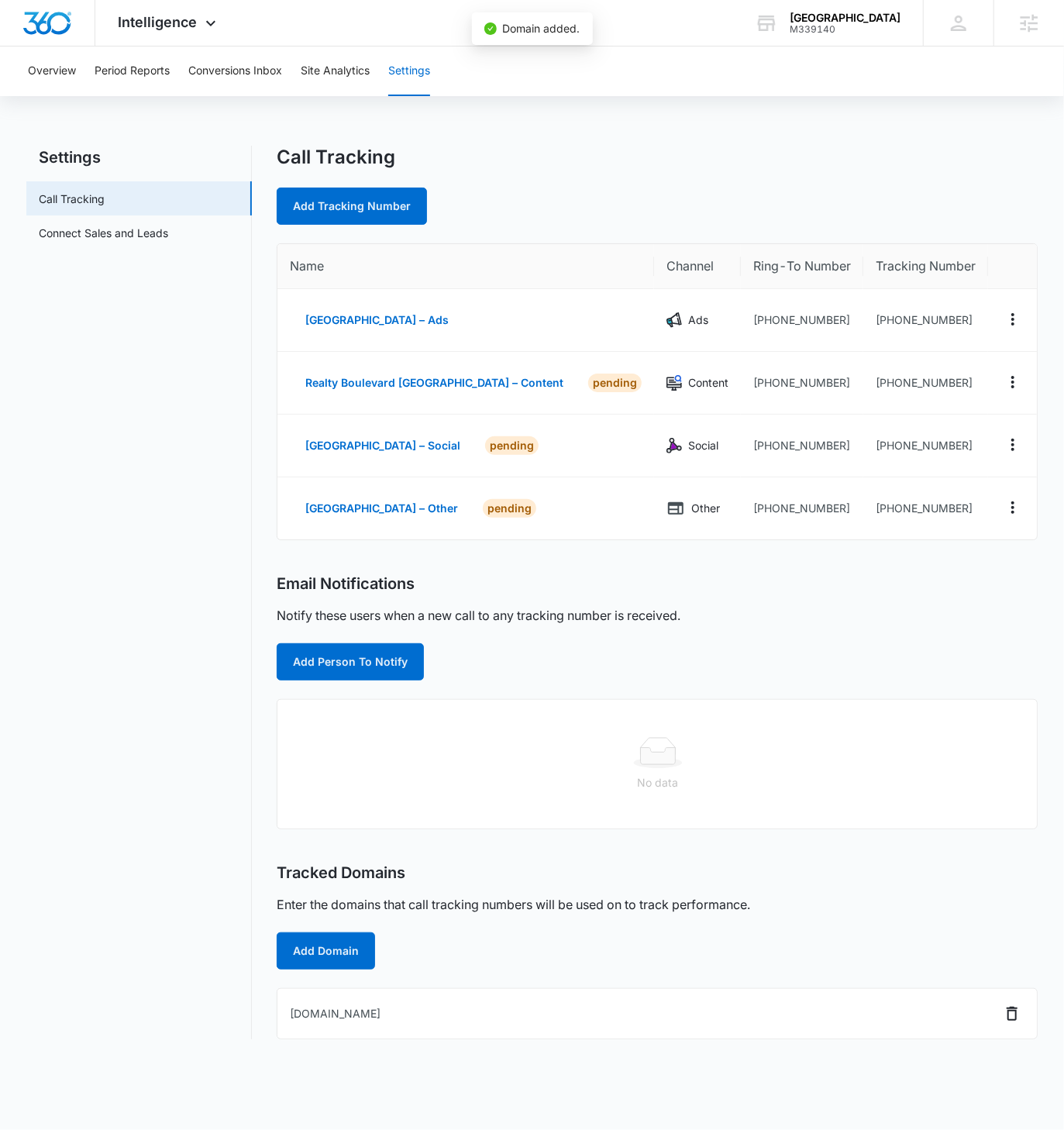
click at [153, 514] on nav "Settings Call Tracking Connect Sales and Leads" at bounding box center [138, 593] width 225 height 894
click at [958, 328] on td "[PHONE_NUMBER]" at bounding box center [926, 321] width 125 height 63
drag, startPoint x: 947, startPoint y: 318, endPoint x: 865, endPoint y: 320, distance: 82.0
click at [865, 320] on td "[PHONE_NUMBER]" at bounding box center [926, 321] width 125 height 63
copy td "7752348452"
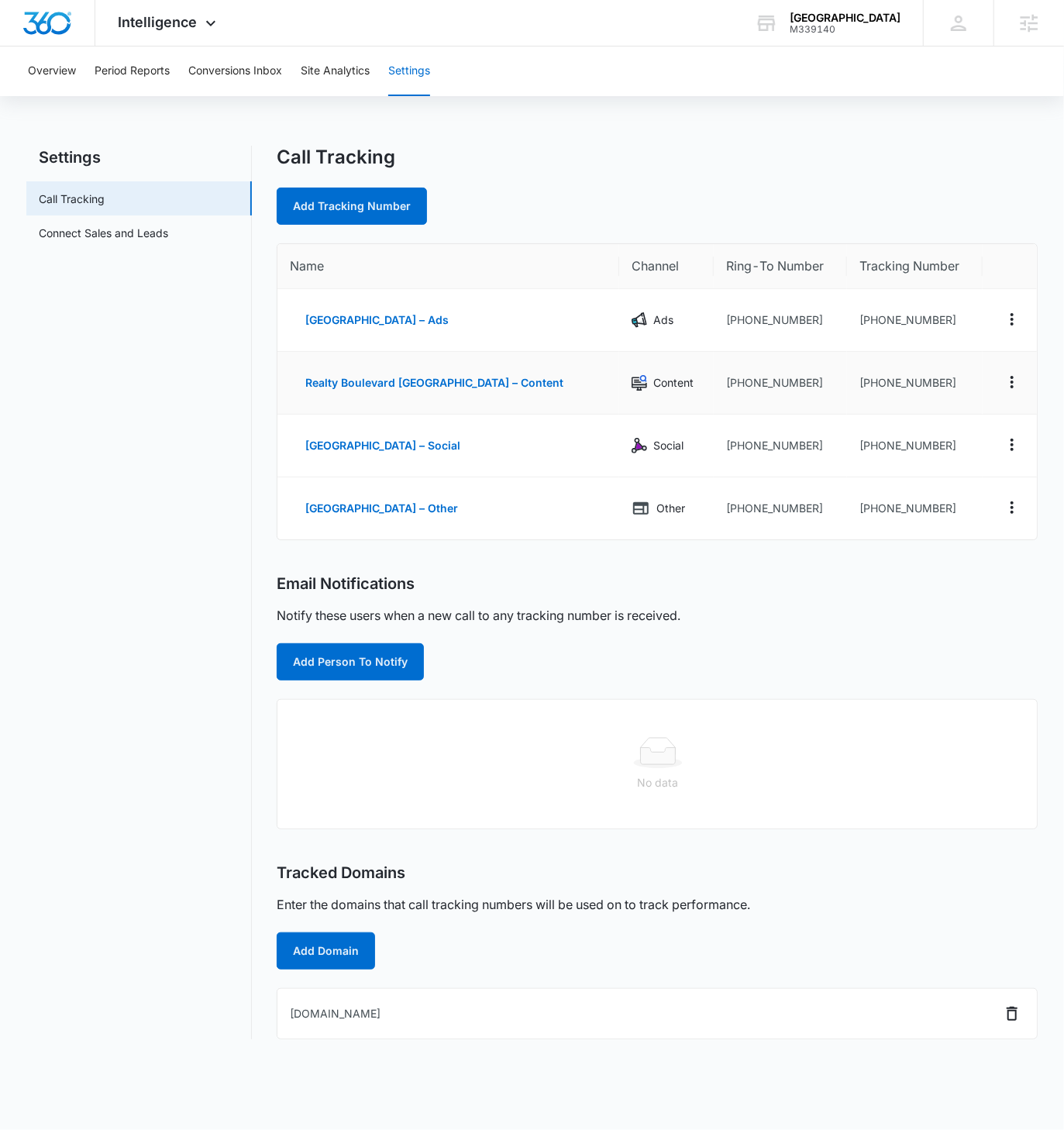
click at [876, 415] on td "[PHONE_NUMBER]" at bounding box center [915, 446] width 135 height 63
drag, startPoint x: 926, startPoint y: 381, endPoint x: 844, endPoint y: 382, distance: 82.0
click at [847, 382] on td "[PHONE_NUMBER]" at bounding box center [915, 383] width 135 height 63
copy td "7752348460"
drag, startPoint x: 917, startPoint y: 444, endPoint x: 842, endPoint y: 445, distance: 75.0
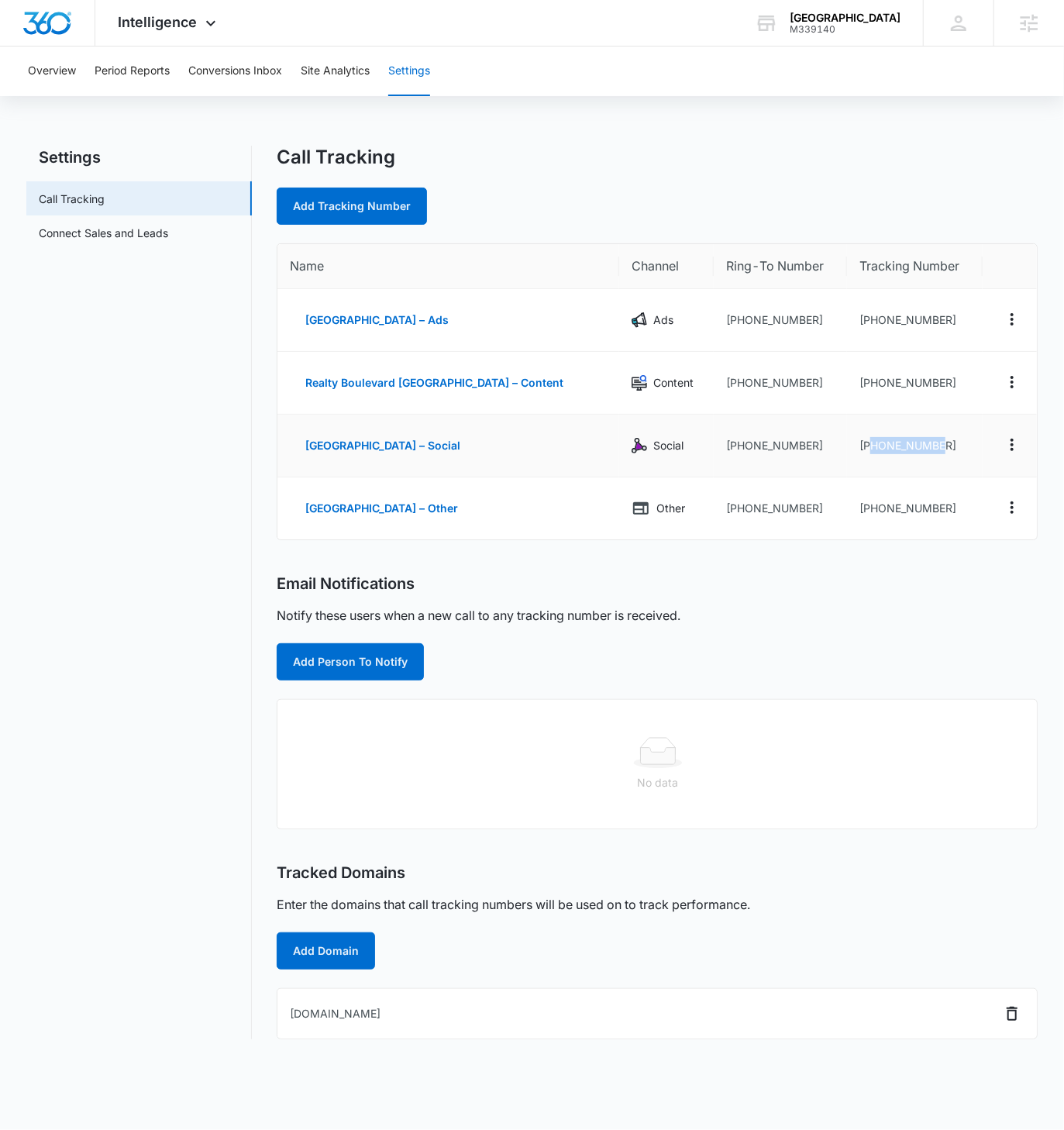
click at [847, 445] on td "[PHONE_NUMBER]" at bounding box center [915, 446] width 135 height 63
copy td "7752348506"
drag, startPoint x: 887, startPoint y: 506, endPoint x: 845, endPoint y: 505, distance: 42.0
click at [847, 505] on td "[PHONE_NUMBER]" at bounding box center [915, 508] width 135 height 62
copy td "7752348516"
